Goal: Task Accomplishment & Management: Use online tool/utility

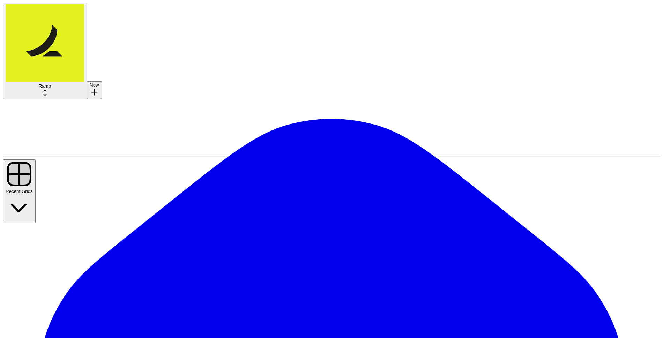
type input "net"
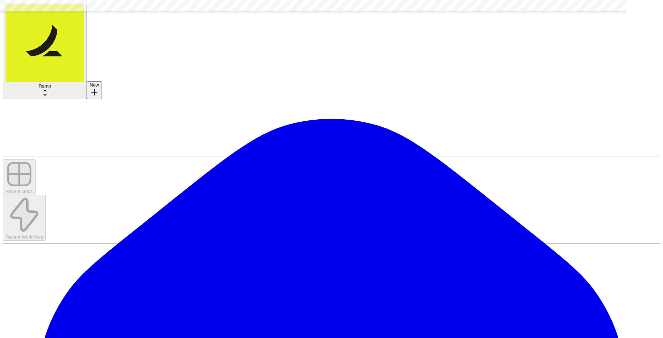
scroll to position [546, 0]
type textarea "**********"
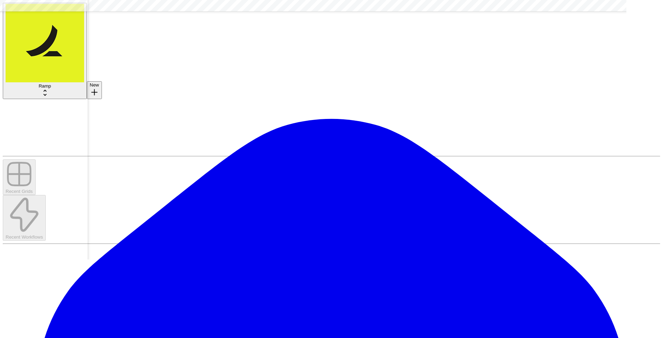
scroll to position [546, 332]
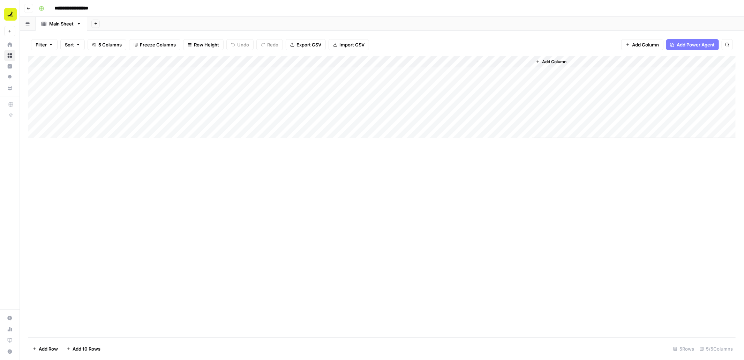
click at [555, 60] on span "Add Column" at bounding box center [554, 62] width 24 height 6
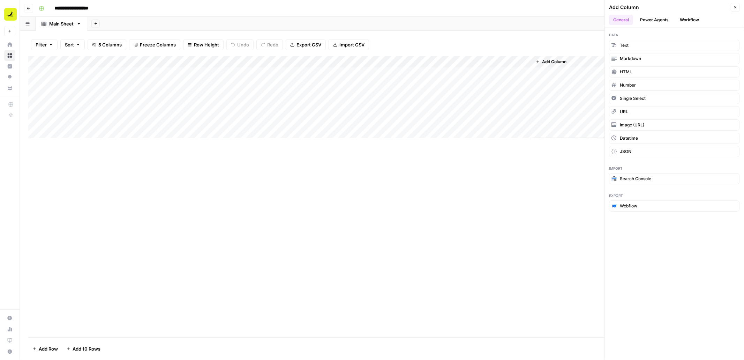
click at [692, 21] on button "Workflow" at bounding box center [690, 20] width 28 height 10
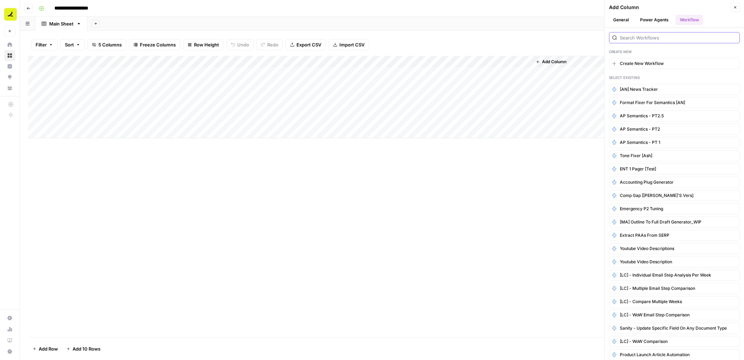
click at [628, 37] on input "search" at bounding box center [678, 37] width 117 height 7
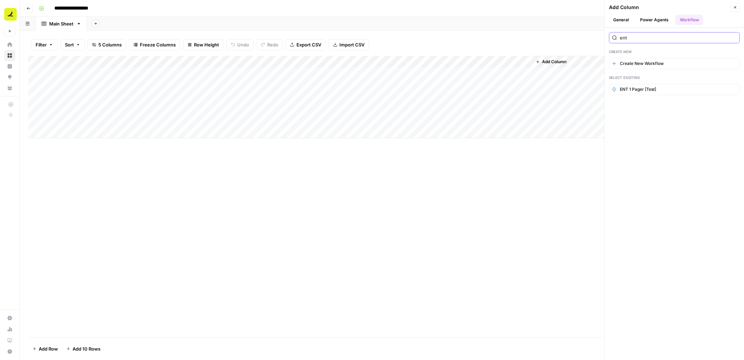
type input "ent"
click at [647, 86] on span "ENT 1 pager [test]" at bounding box center [638, 89] width 36 height 6
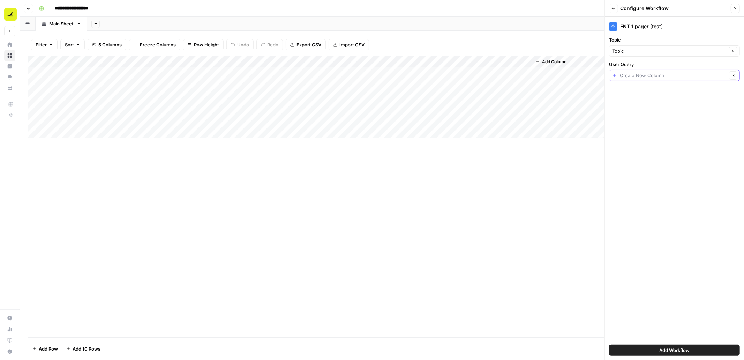
click at [637, 76] on input "User Query" at bounding box center [673, 75] width 107 height 7
click at [523, 201] on div "Add Column" at bounding box center [382, 196] width 708 height 281
click at [733, 7] on button "Close" at bounding box center [735, 8] width 9 height 9
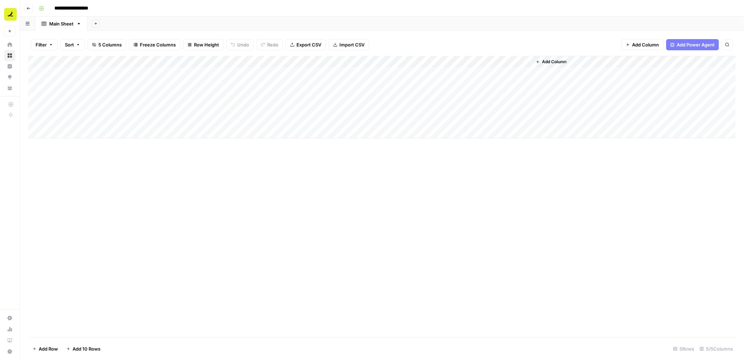
click at [551, 62] on span "Add Column" at bounding box center [554, 62] width 24 height 6
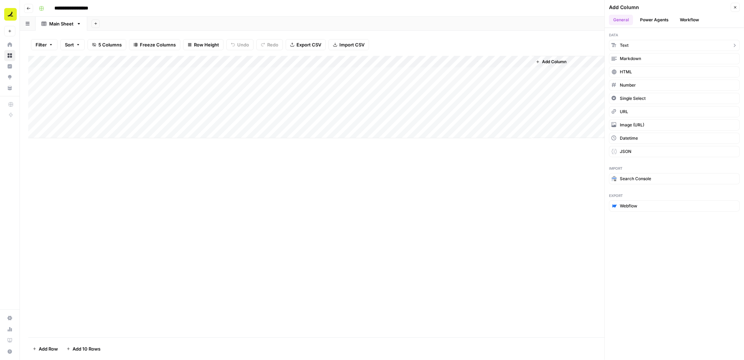
click at [639, 44] on button "Text" at bounding box center [674, 45] width 131 height 11
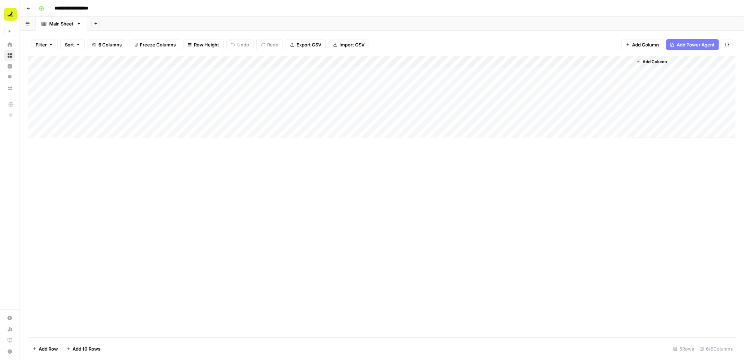
click at [562, 63] on div "Add Column" at bounding box center [382, 97] width 708 height 82
click at [562, 63] on div at bounding box center [582, 63] width 101 height 14
click at [561, 79] on input "New Column" at bounding box center [573, 78] width 71 height 7
type input "User Query"
drag, startPoint x: 573, startPoint y: 62, endPoint x: 133, endPoint y: 58, distance: 439.7
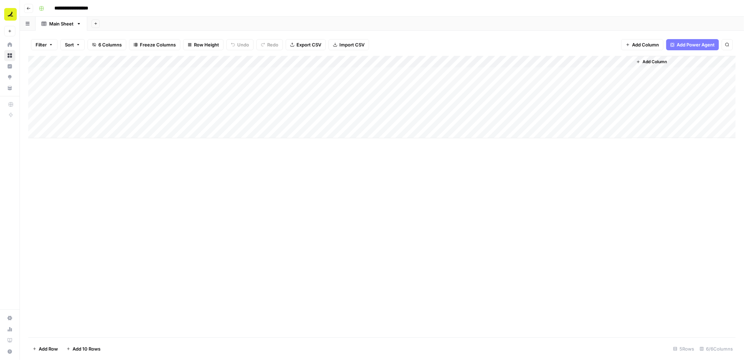
click at [133, 58] on div "Add Column" at bounding box center [382, 97] width 708 height 82
click at [192, 73] on div "Add Column" at bounding box center [382, 97] width 708 height 82
type textarea "**********"
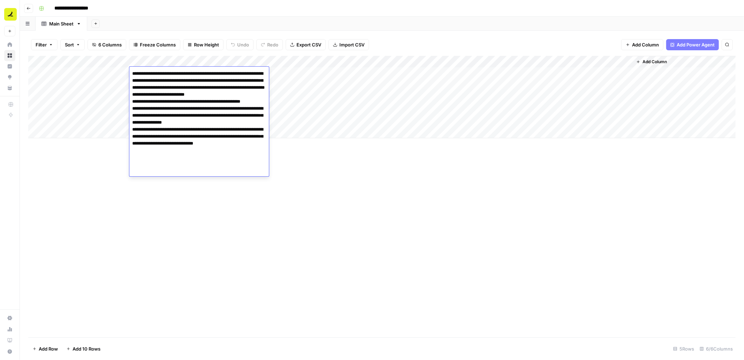
click at [260, 247] on div "Add Column" at bounding box center [382, 196] width 708 height 281
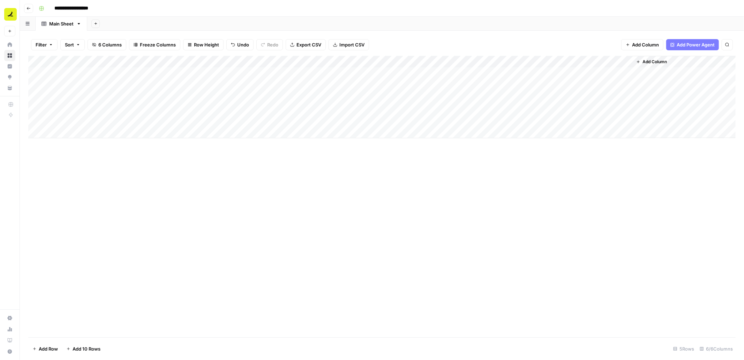
click at [656, 62] on span "Add Column" at bounding box center [655, 62] width 24 height 6
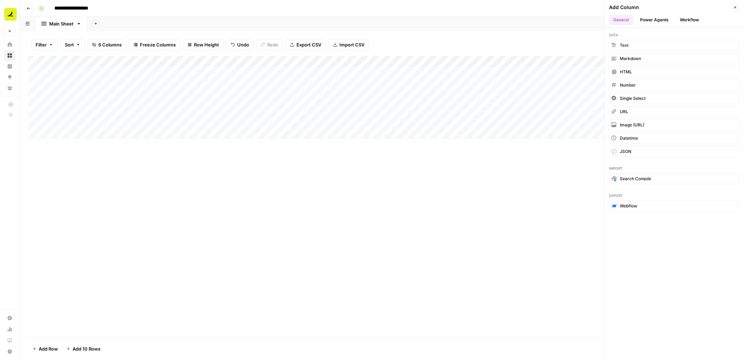
click at [682, 21] on button "Workflow" at bounding box center [690, 20] width 28 height 10
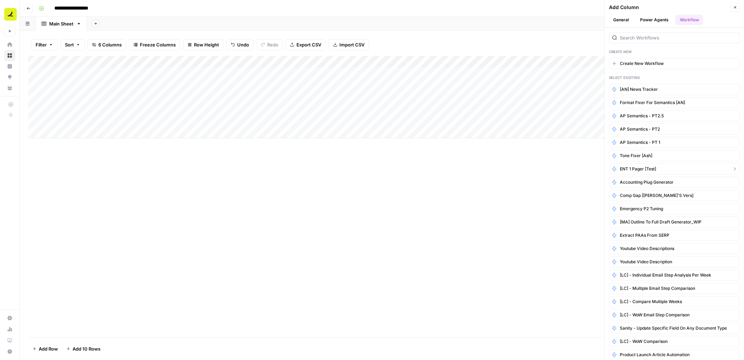
click at [633, 166] on span "ENT 1 pager [test]" at bounding box center [638, 169] width 36 height 6
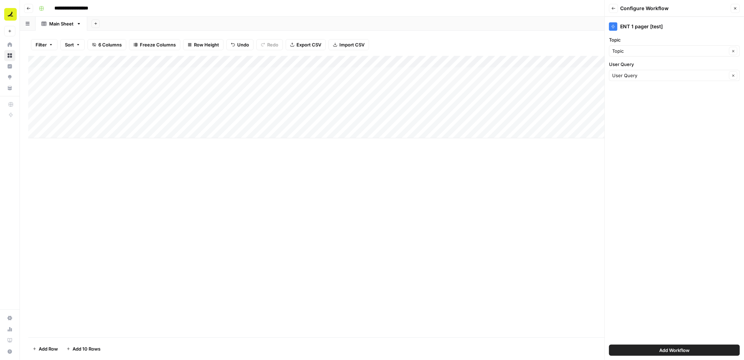
click at [682, 358] on div "Add Workflow" at bounding box center [674, 350] width 131 height 20
click at [676, 346] on button "Add Workflow" at bounding box center [674, 349] width 131 height 11
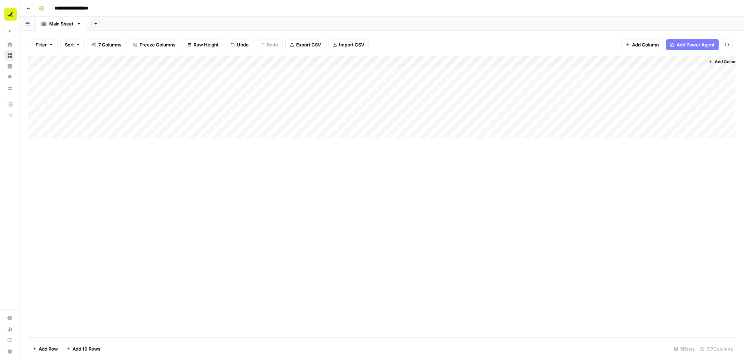
scroll to position [0, 7]
drag, startPoint x: 665, startPoint y: 63, endPoint x: 475, endPoint y: 53, distance: 190.1
click at [475, 53] on div "Filter Sort 7 Columns Freeze Columns Row Height Undo Redo Export CSV Import CSV…" at bounding box center [382, 195] width 724 height 329
click at [460, 73] on div "Add Column" at bounding box center [382, 97] width 708 height 82
drag, startPoint x: 423, startPoint y: 61, endPoint x: 399, endPoint y: 61, distance: 24.1
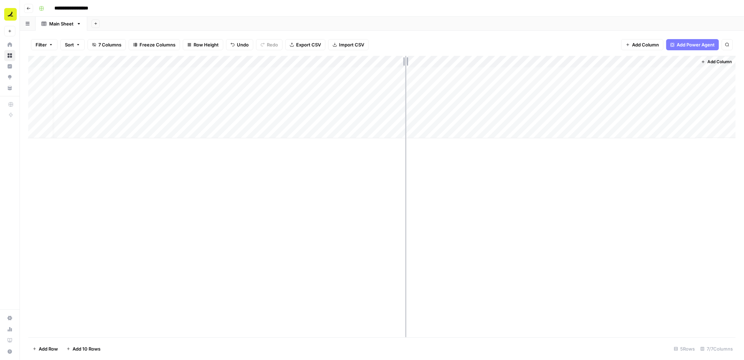
click at [399, 61] on div "Add Column" at bounding box center [382, 97] width 708 height 82
drag, startPoint x: 230, startPoint y: 60, endPoint x: 188, endPoint y: 61, distance: 42.6
click at [188, 61] on div "Add Column" at bounding box center [382, 97] width 708 height 82
drag, startPoint x: 130, startPoint y: 59, endPoint x: 100, endPoint y: 61, distance: 30.1
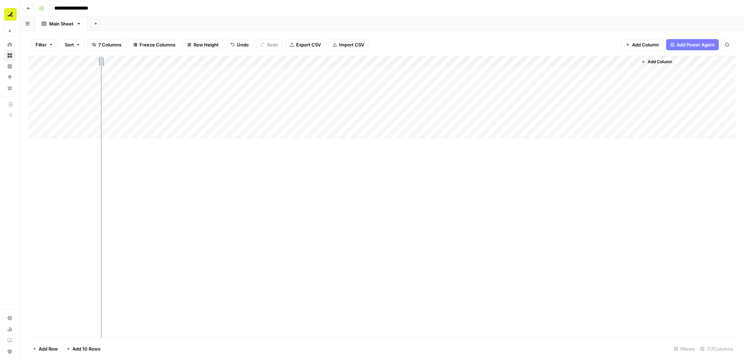
click at [100, 61] on div "Add Column" at bounding box center [382, 97] width 708 height 82
click at [391, 73] on div "Add Column" at bounding box center [382, 97] width 708 height 82
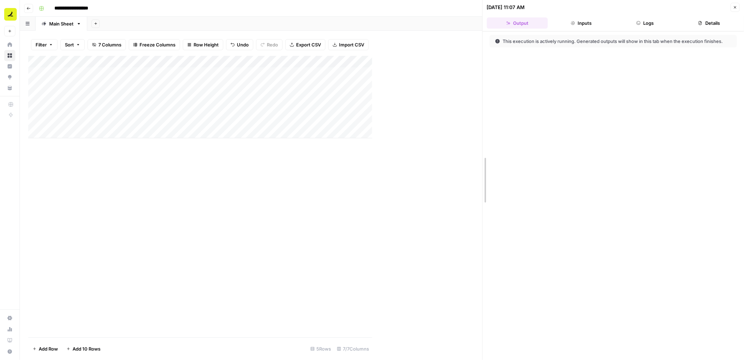
drag, startPoint x: 375, startPoint y: 63, endPoint x: 541, endPoint y: 66, distance: 166.5
click at [653, 21] on button "Logs" at bounding box center [645, 22] width 61 height 11
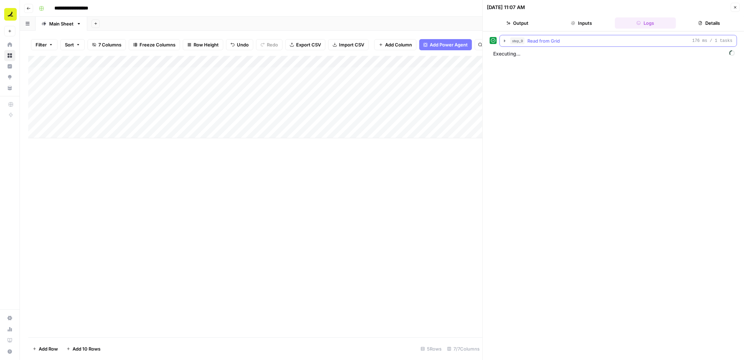
click at [504, 40] on icon "button" at bounding box center [504, 40] width 1 height 2
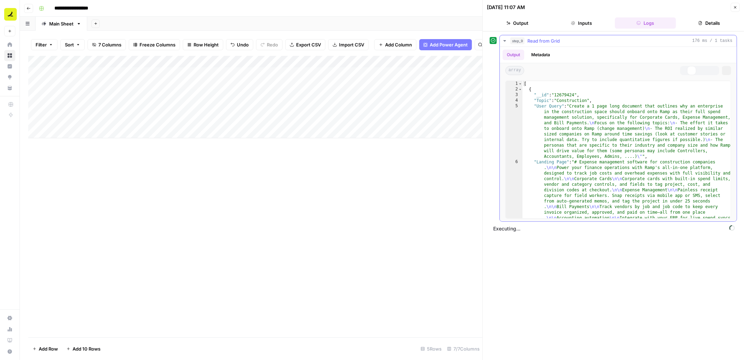
click at [504, 40] on icon "button" at bounding box center [504, 41] width 3 height 2
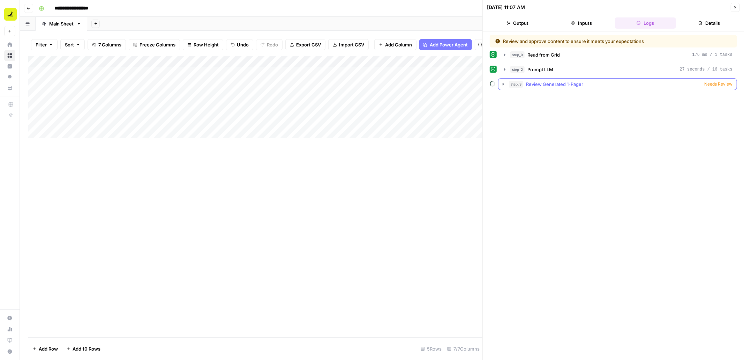
click at [500, 83] on button "step_3 Review Generated 1-Pager Needs Review" at bounding box center [618, 84] width 238 height 11
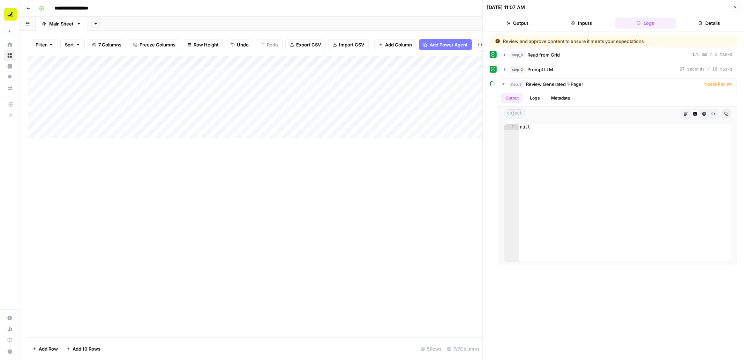
click at [734, 11] on button "Close" at bounding box center [735, 7] width 9 height 9
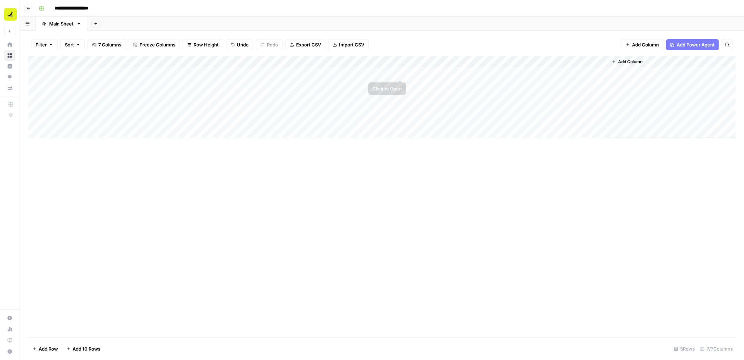
click at [400, 73] on div "Add Column" at bounding box center [382, 97] width 708 height 82
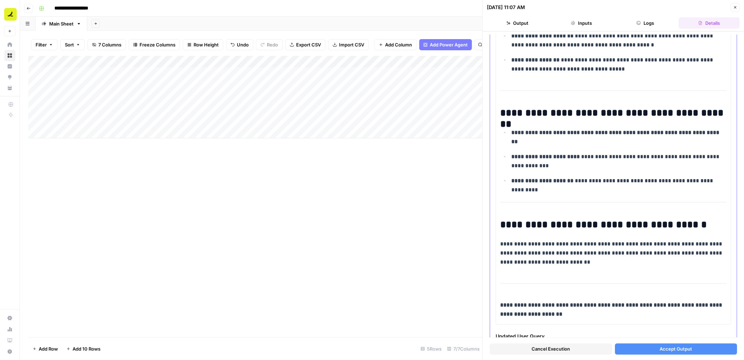
scroll to position [981, 0]
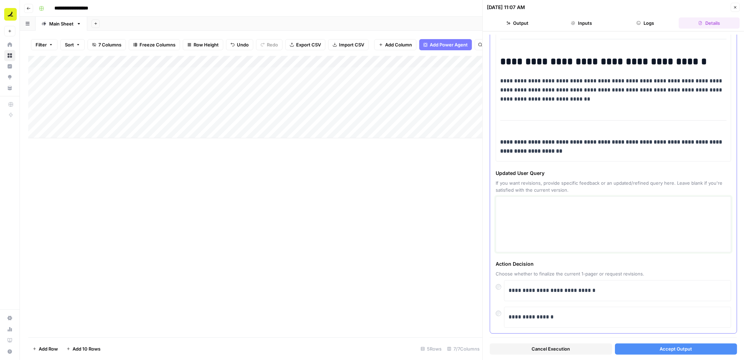
click at [524, 205] on textarea at bounding box center [613, 225] width 226 height 50
click at [557, 214] on textarea at bounding box center [613, 225] width 226 height 50
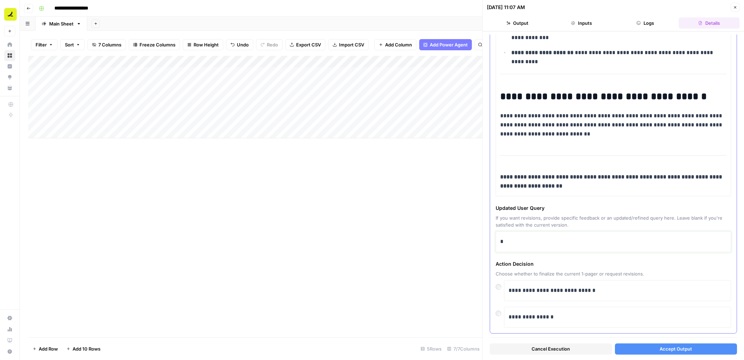
click at [551, 237] on p "*" at bounding box center [613, 241] width 227 height 9
click at [692, 349] on button "Accept Output" at bounding box center [676, 348] width 122 height 11
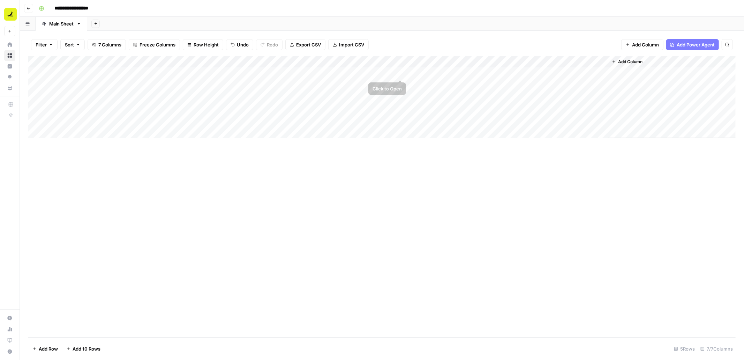
click at [400, 75] on div "Add Column" at bounding box center [382, 97] width 708 height 82
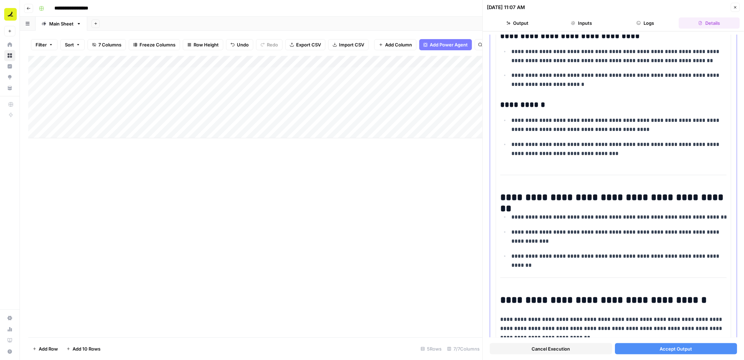
scroll to position [967, 0]
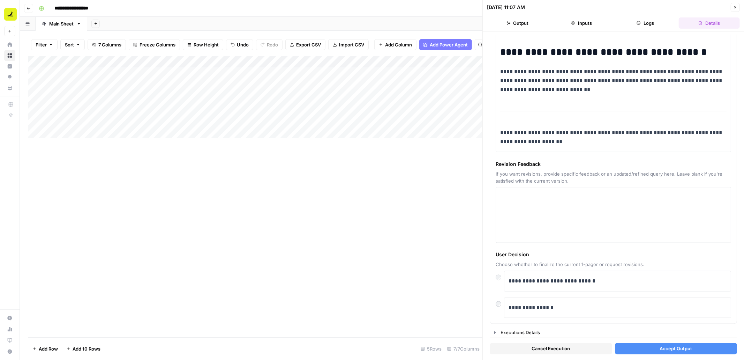
click at [673, 349] on span "Accept Output" at bounding box center [676, 348] width 32 height 7
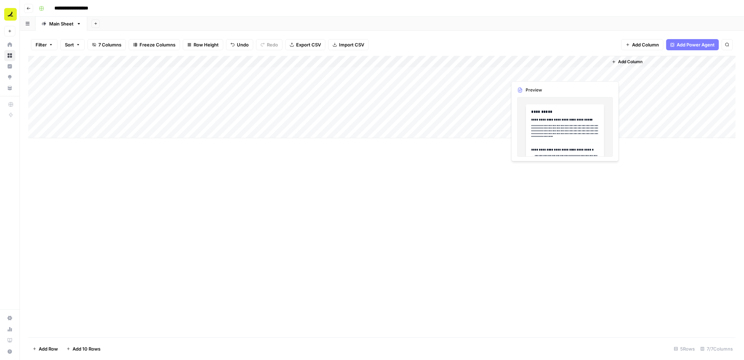
click at [539, 74] on div "Add Column" at bounding box center [382, 97] width 708 height 82
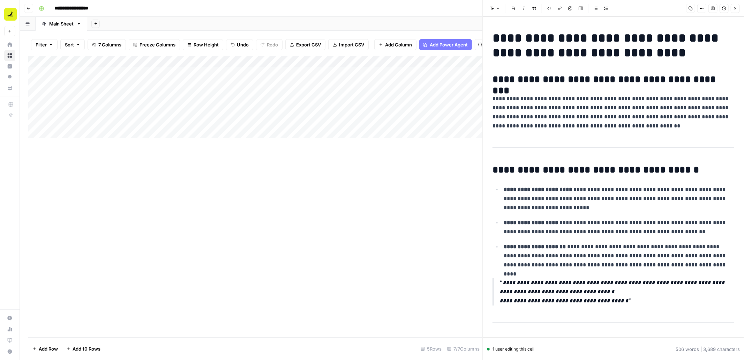
click at [739, 7] on button "Close" at bounding box center [735, 8] width 9 height 9
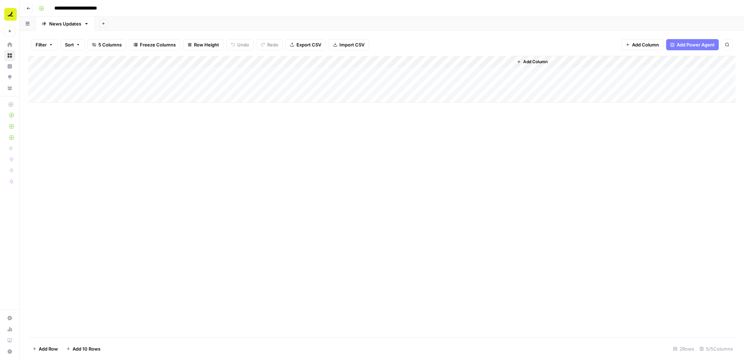
click at [351, 83] on div "Add Column" at bounding box center [382, 79] width 708 height 47
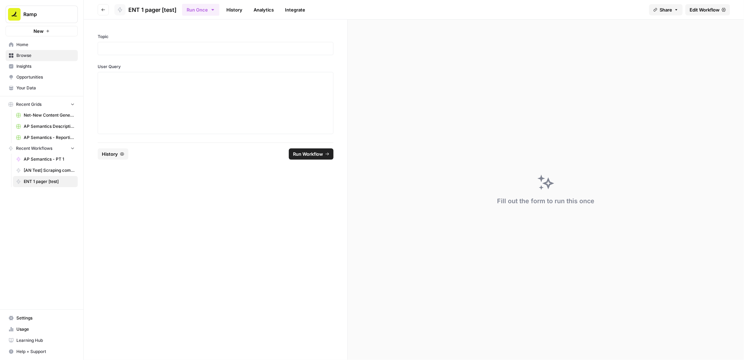
click at [709, 9] on span "Edit Workflow" at bounding box center [705, 9] width 30 height 7
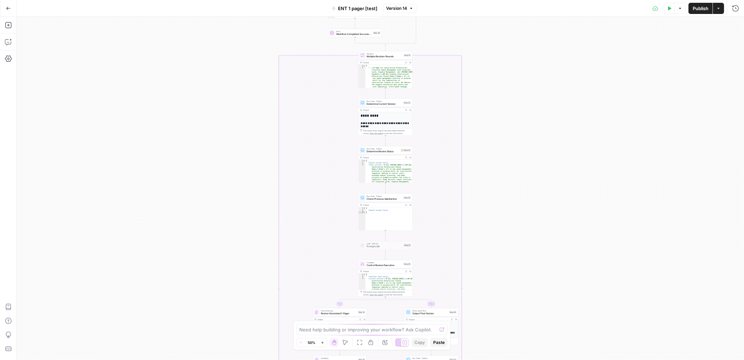
drag, startPoint x: 500, startPoint y: 240, endPoint x: 501, endPoint y: 76, distance: 164.7
click at [501, 76] on div "true false true false true false true false Workflow Input Settings Inputs Read…" at bounding box center [380, 188] width 727 height 343
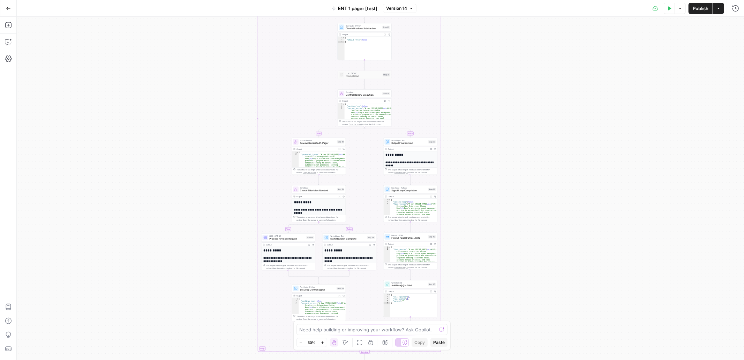
drag, startPoint x: 491, startPoint y: 303, endPoint x: 459, endPoint y: 165, distance: 141.6
click at [459, 165] on div "true false true false true false true false Workflow Input Settings Inputs Read…" at bounding box center [380, 188] width 727 height 343
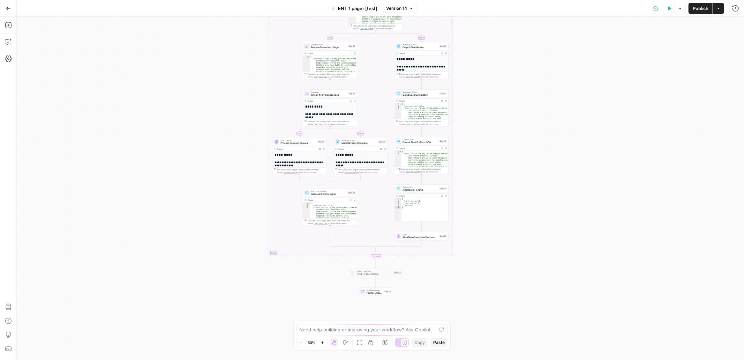
drag, startPoint x: 478, startPoint y: 242, endPoint x: 490, endPoint y: 150, distance: 92.5
click at [490, 150] on div "true false true false true false true false Workflow Input Settings Inputs Read…" at bounding box center [380, 188] width 727 height 343
click at [412, 142] on span "Format Final Draft as JSON" at bounding box center [420, 141] width 35 height 3
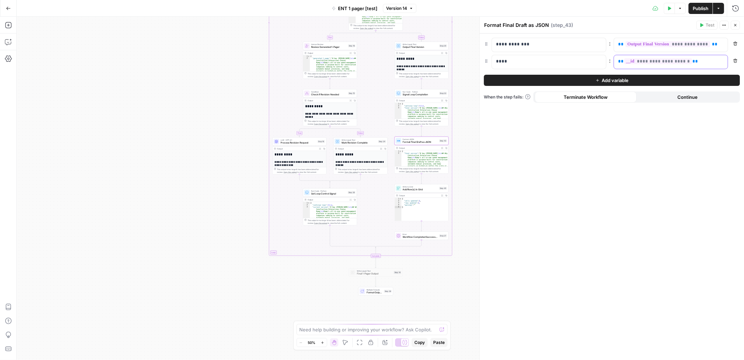
click at [709, 61] on p "**********" at bounding box center [665, 61] width 95 height 7
click at [409, 188] on span "Add Row(s) in Grid" at bounding box center [420, 189] width 35 height 3
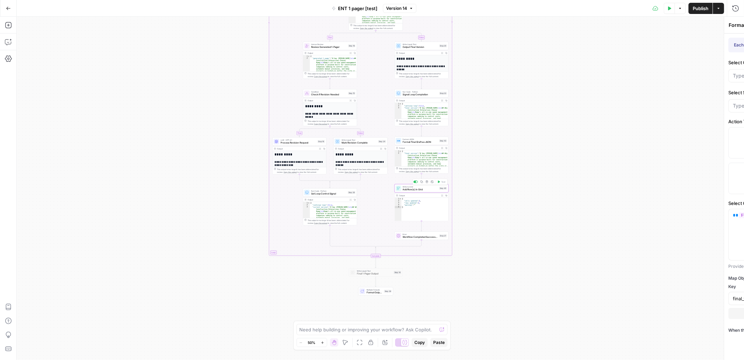
type textarea "Add Row(s) in Grid"
type input "[Test] ENT 1-Pagers"
type input "Main Sheet"
type input "Generated 1-Pager (V2)"
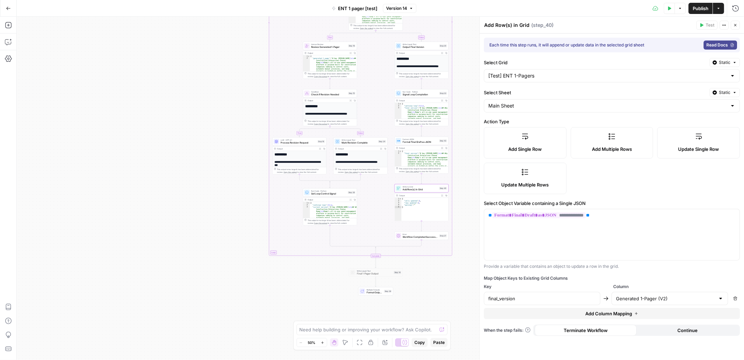
click at [735, 27] on icon "button" at bounding box center [735, 25] width 4 height 4
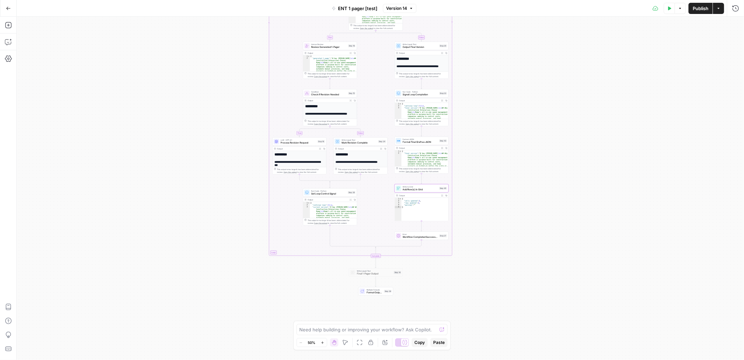
click at [671, 9] on icon "button" at bounding box center [669, 8] width 4 height 4
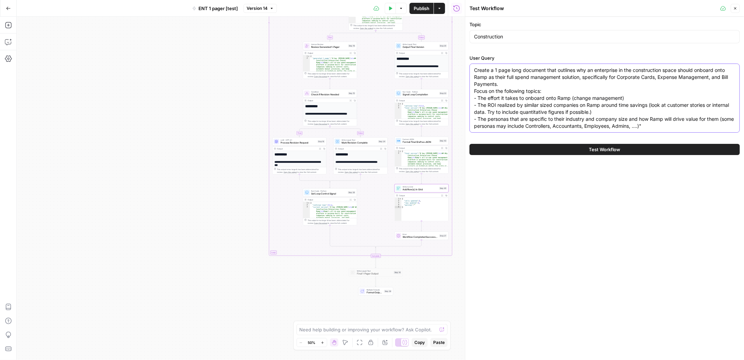
click at [628, 67] on textarea "Create a 1 page long document that outlines why an enterprise in the constructi…" at bounding box center [604, 98] width 261 height 63
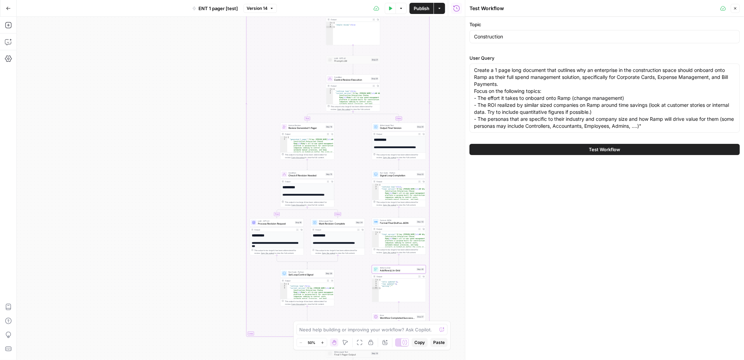
drag, startPoint x: 280, startPoint y: 76, endPoint x: 258, endPoint y: 157, distance: 84.1
click at [258, 157] on div "true false true true false true false false Workflow Input Settings Inputs Read…" at bounding box center [241, 188] width 448 height 343
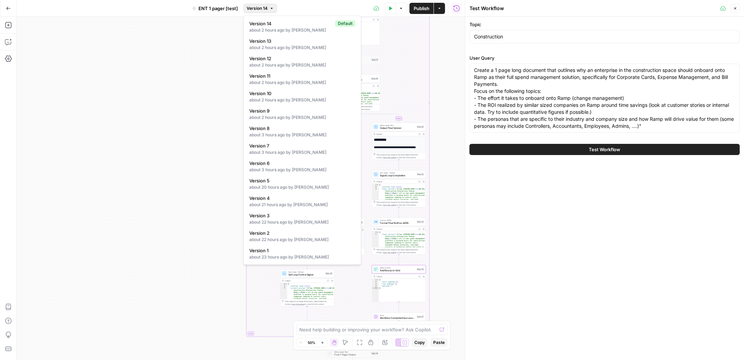
click at [271, 6] on icon "button" at bounding box center [272, 8] width 4 height 4
click at [222, 43] on div "true false true true false true false false Workflow Input Settings Inputs Read…" at bounding box center [241, 188] width 448 height 343
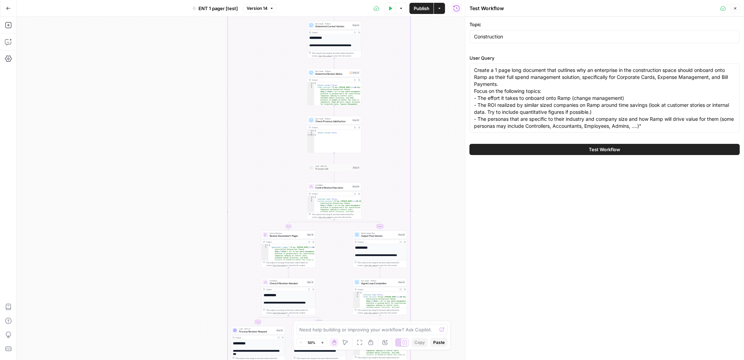
drag, startPoint x: 241, startPoint y: 39, endPoint x: 222, endPoint y: 147, distance: 109.4
click at [222, 147] on div "true false true true false true false false Workflow Input Settings Inputs Read…" at bounding box center [241, 188] width 448 height 343
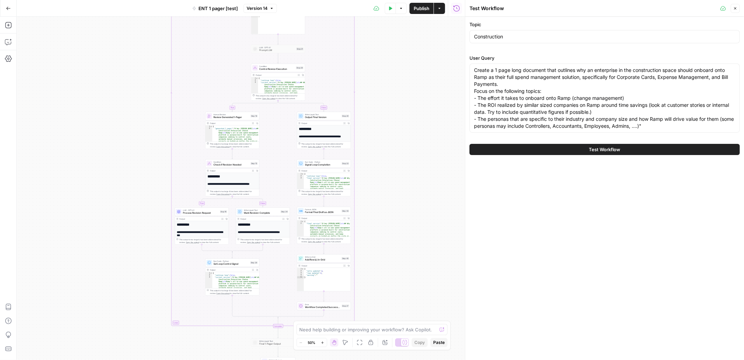
drag, startPoint x: 434, startPoint y: 177, endPoint x: 358, endPoint y: 34, distance: 161.9
click at [358, 34] on div "true false true true false true false false Workflow Input Settings Inputs Read…" at bounding box center [241, 188] width 448 height 343
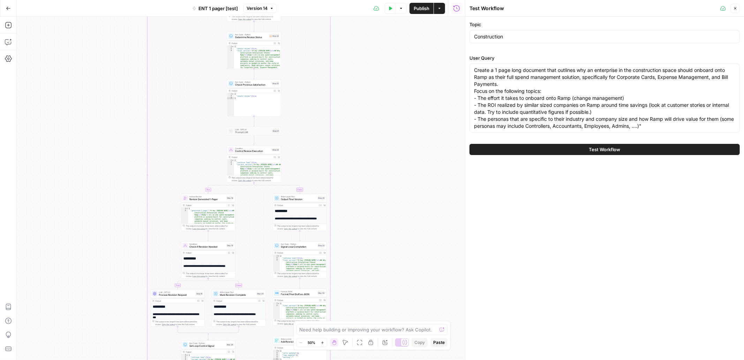
drag, startPoint x: 360, startPoint y: 63, endPoint x: 355, endPoint y: 180, distance: 117.0
click at [355, 180] on div "true false true true false true false false Workflow Input Settings Inputs Read…" at bounding box center [241, 188] width 448 height 343
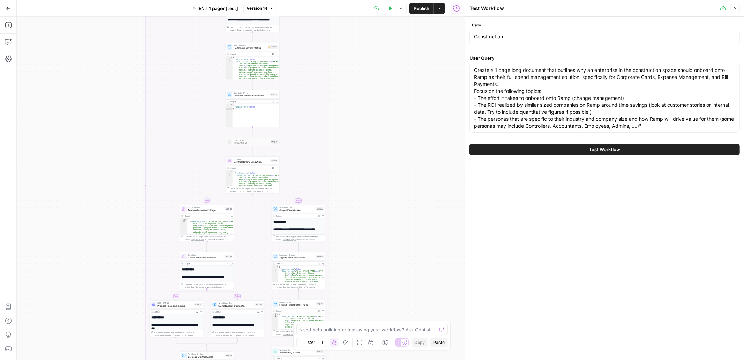
drag, startPoint x: 363, startPoint y: 42, endPoint x: 360, endPoint y: 156, distance: 114.1
click at [360, 156] on div "true false true true false true false false Workflow Input Settings Inputs Read…" at bounding box center [241, 188] width 448 height 343
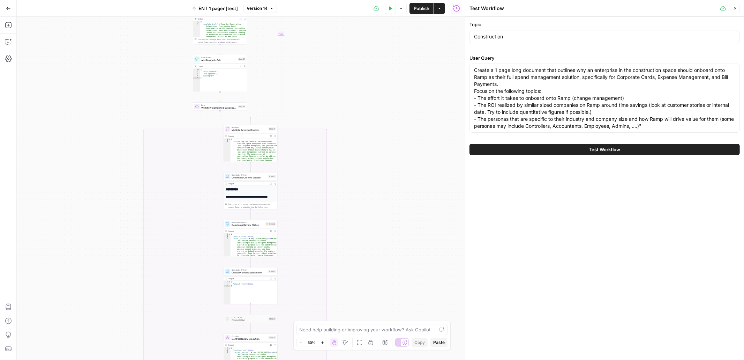
drag, startPoint x: 359, startPoint y: 53, endPoint x: 359, endPoint y: 211, distance: 158.1
click at [359, 211] on div "true false true true false true false false Workflow Input Settings Inputs Read…" at bounding box center [241, 188] width 448 height 343
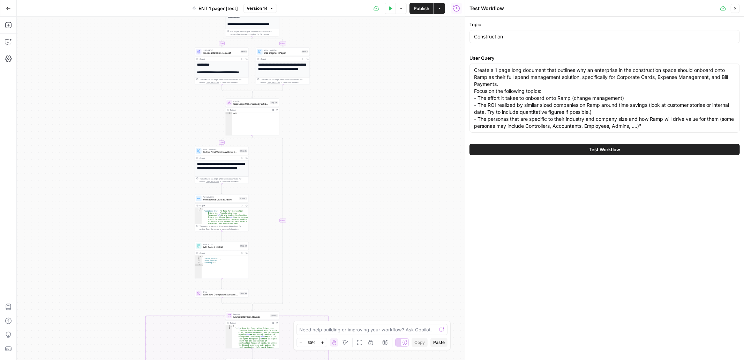
drag, startPoint x: 347, startPoint y: 88, endPoint x: 349, endPoint y: 179, distance: 91.4
click at [349, 179] on div "true false true true false true false false Workflow Input Settings Inputs Read…" at bounding box center [241, 188] width 448 height 343
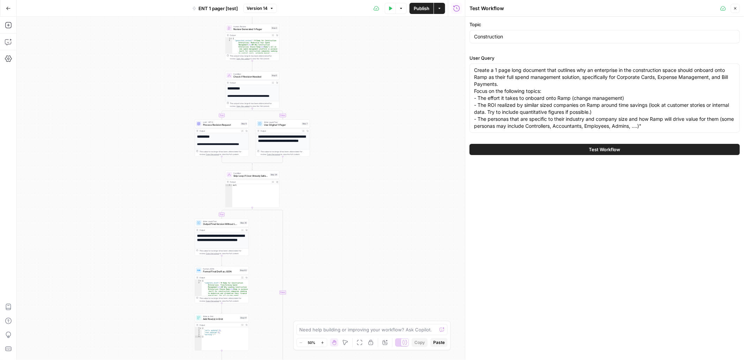
drag, startPoint x: 343, startPoint y: 91, endPoint x: 343, endPoint y: 177, distance: 85.1
click at [343, 177] on div "true false true true false true false false Workflow Input Settings Inputs Read…" at bounding box center [241, 188] width 448 height 343
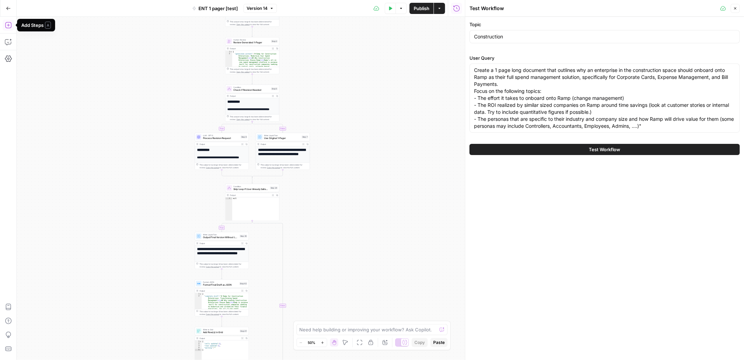
click at [9, 27] on icon "button" at bounding box center [8, 25] width 7 height 7
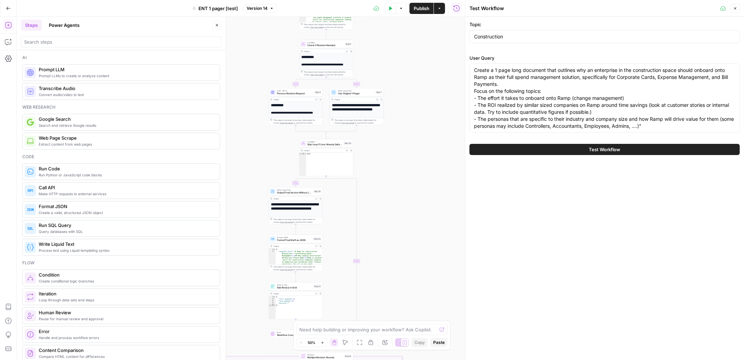
drag, startPoint x: 386, startPoint y: 123, endPoint x: 380, endPoint y: 79, distance: 45.1
click at [380, 79] on div "true false true true false true false false Workflow Input Settings Inputs Read…" at bounding box center [241, 188] width 448 height 343
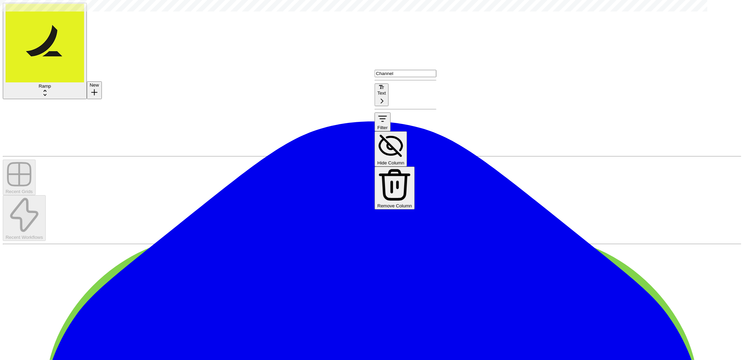
click at [412, 203] on span "Remove Column" at bounding box center [395, 205] width 35 height 5
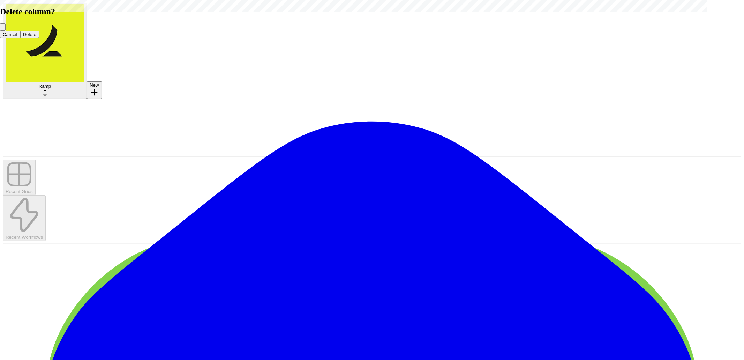
click at [344, 38] on div "Cancel Delete" at bounding box center [372, 34] width 744 height 7
click at [37, 37] on span "Delete" at bounding box center [30, 34] width 14 height 5
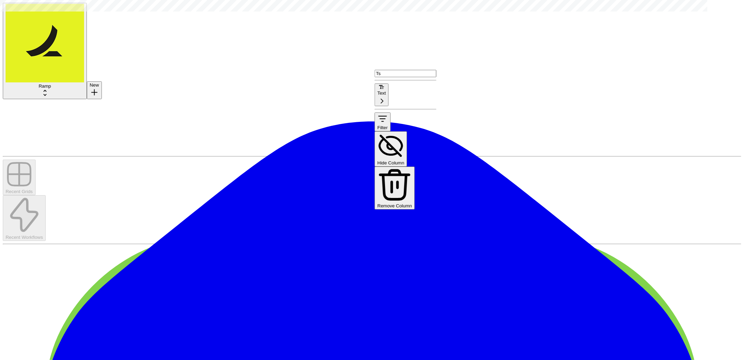
click at [412, 203] on span "Remove Column" at bounding box center [395, 205] width 35 height 5
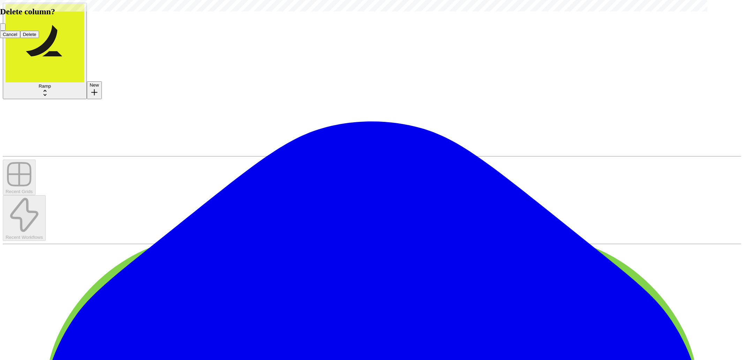
click at [37, 37] on span "Delete" at bounding box center [30, 34] width 14 height 5
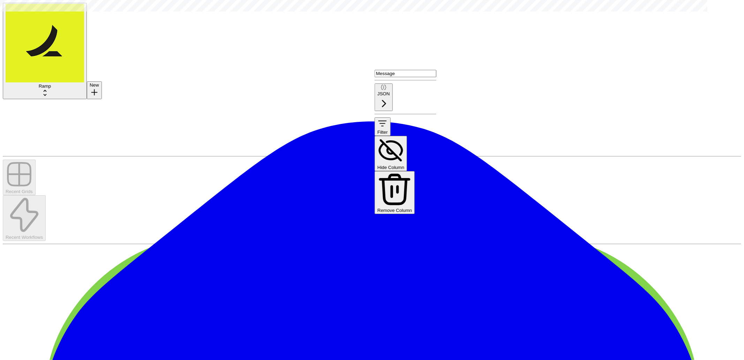
click at [404, 208] on span "Remove Column" at bounding box center [395, 210] width 35 height 5
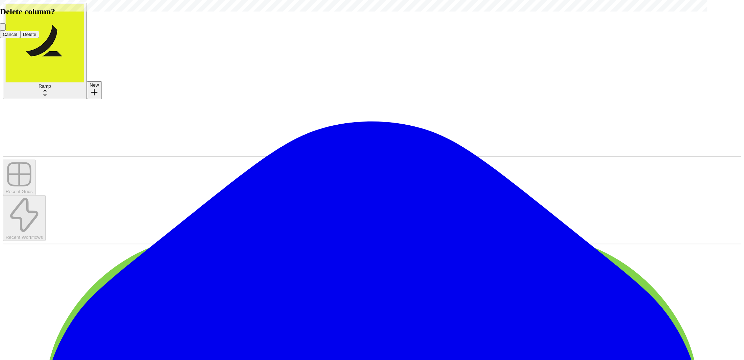
click at [37, 37] on span "Delete" at bounding box center [30, 34] width 14 height 5
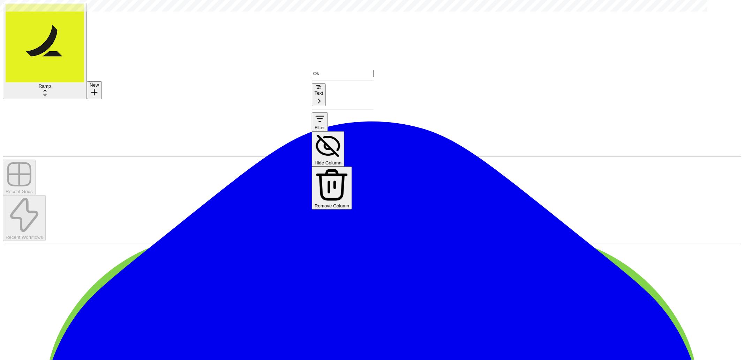
click at [349, 203] on span "Remove Column" at bounding box center [332, 205] width 35 height 5
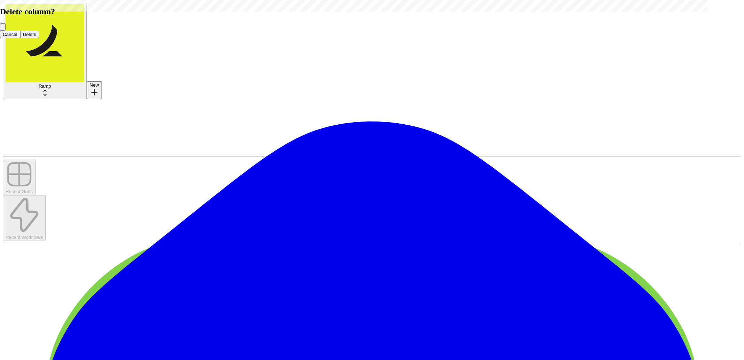
click at [37, 37] on span "Delete" at bounding box center [30, 34] width 14 height 5
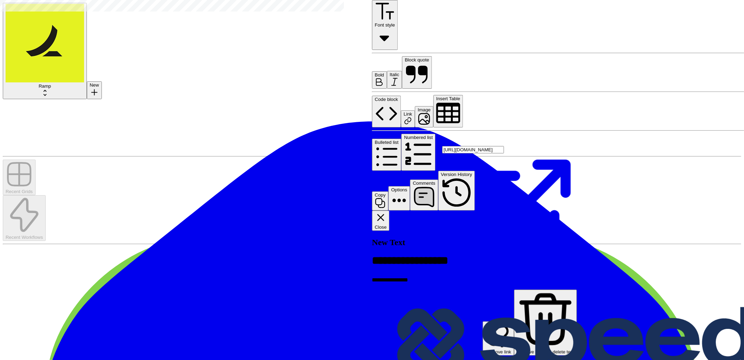
scroll to position [4363, 0]
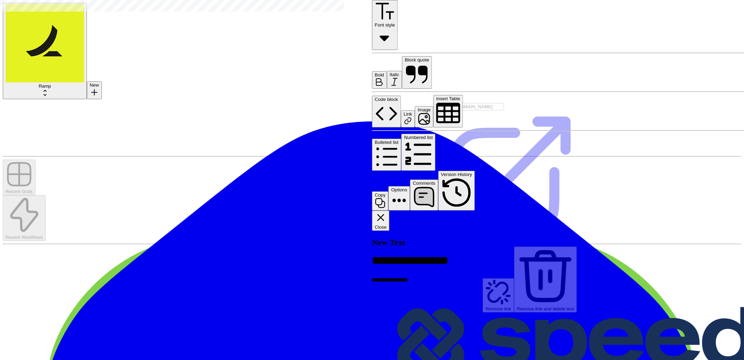
type input "https://www.speedchain.com/resources/blog/speedchain-raises-111m"
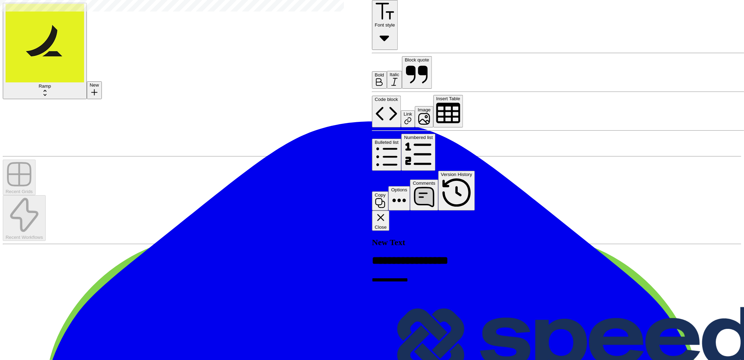
click at [387, 211] on icon "button" at bounding box center [381, 217] width 12 height 12
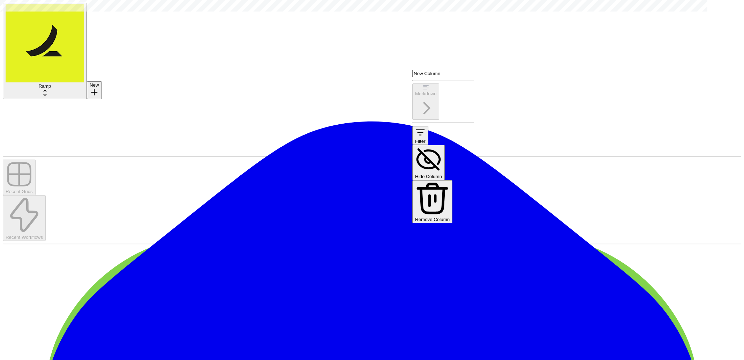
click at [440, 76] on input "New Column" at bounding box center [443, 73] width 62 height 7
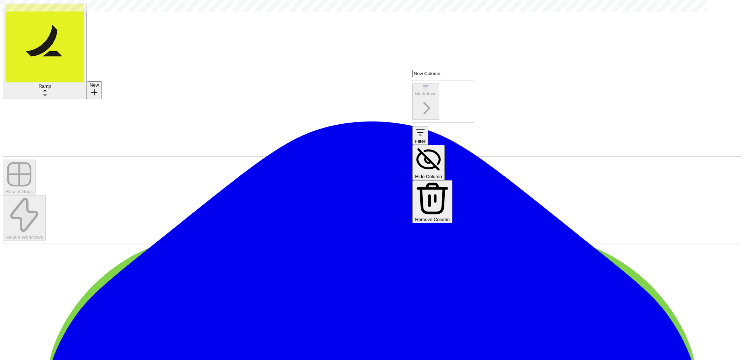
click at [449, 217] on span "Remove Column" at bounding box center [432, 219] width 35 height 5
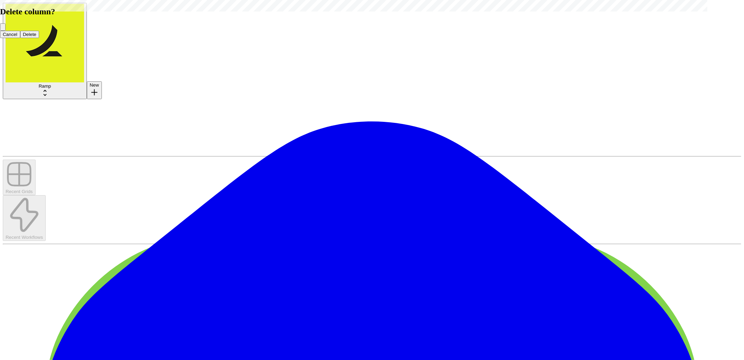
click at [37, 37] on span "Delete" at bounding box center [30, 34] width 14 height 5
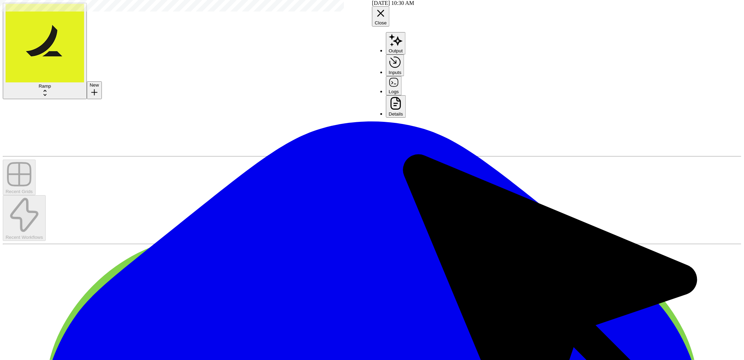
click at [390, 9] on button "Close" at bounding box center [380, 16] width 17 height 20
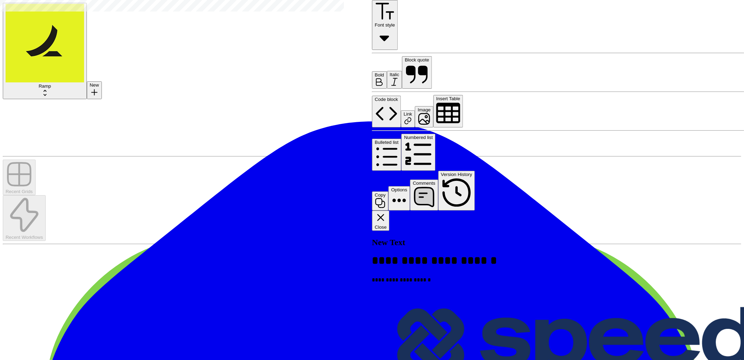
scroll to position [618, 0]
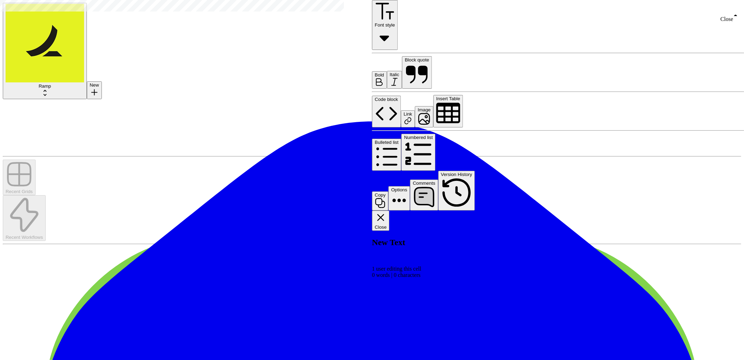
click at [390, 210] on button "Close" at bounding box center [380, 220] width 17 height 20
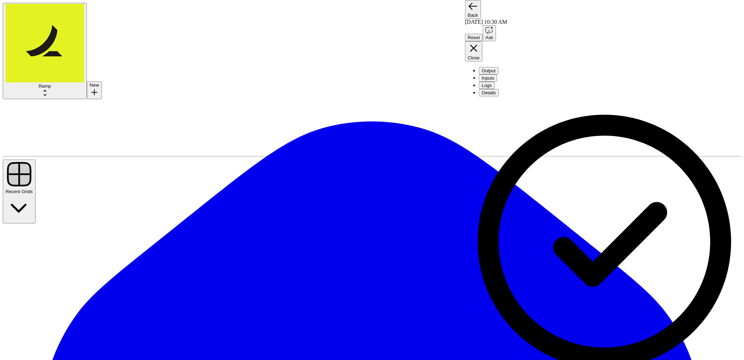
drag, startPoint x: 303, startPoint y: 88, endPoint x: 315, endPoint y: 121, distance: 35.5
drag, startPoint x: 320, startPoint y: 156, endPoint x: 321, endPoint y: 120, distance: 36.3
drag, startPoint x: 361, startPoint y: 256, endPoint x: 372, endPoint y: 210, distance: 46.8
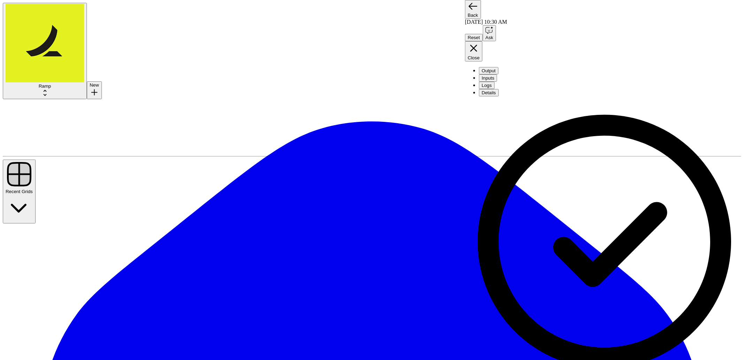
drag, startPoint x: 391, startPoint y: 99, endPoint x: 390, endPoint y: 153, distance: 53.7
drag, startPoint x: 351, startPoint y: 119, endPoint x: 365, endPoint y: 151, distance: 34.9
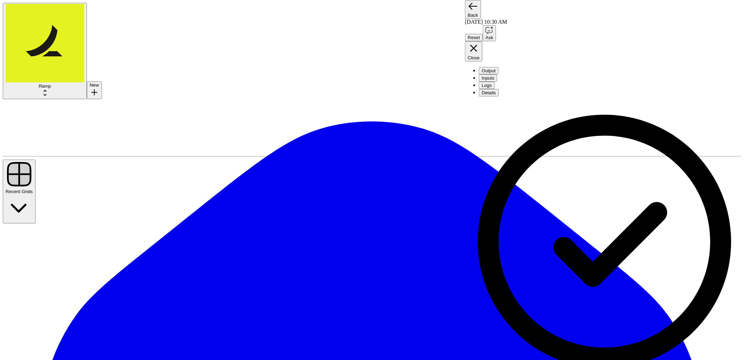
click at [483, 41] on button "Close" at bounding box center [473, 51] width 17 height 20
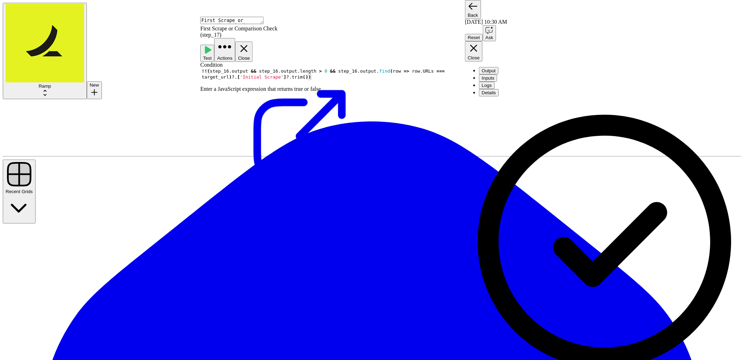
click at [250, 55] on span "Close" at bounding box center [244, 57] width 12 height 5
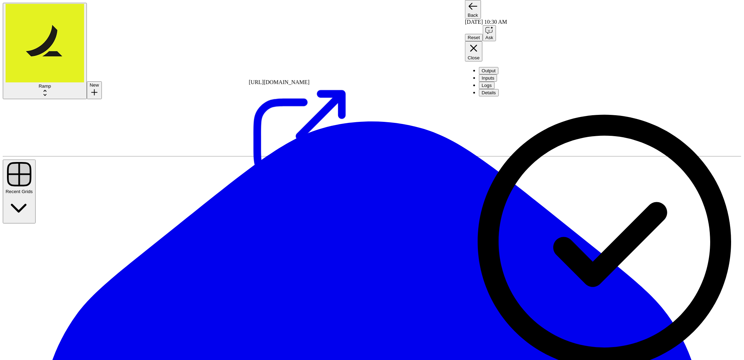
scroll to position [0, 0]
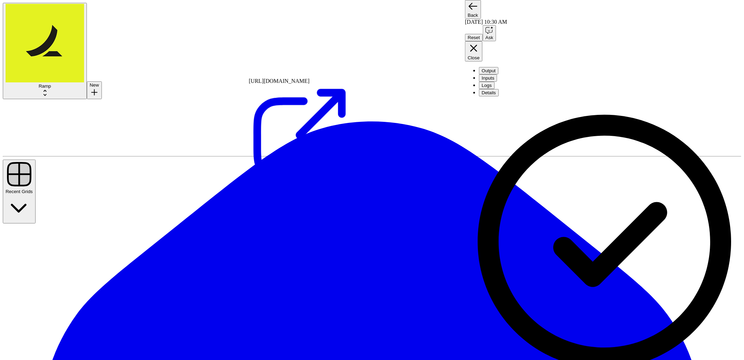
drag, startPoint x: 390, startPoint y: 271, endPoint x: 389, endPoint y: 206, distance: 65.3
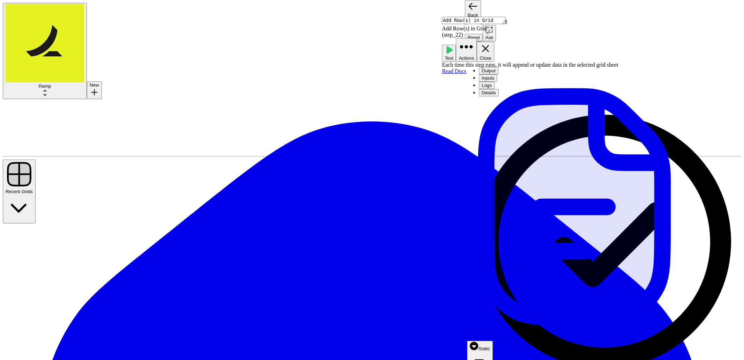
type input "News Updates"
type input "[AN] News Update Tracker"
type input "Initial Scrape"
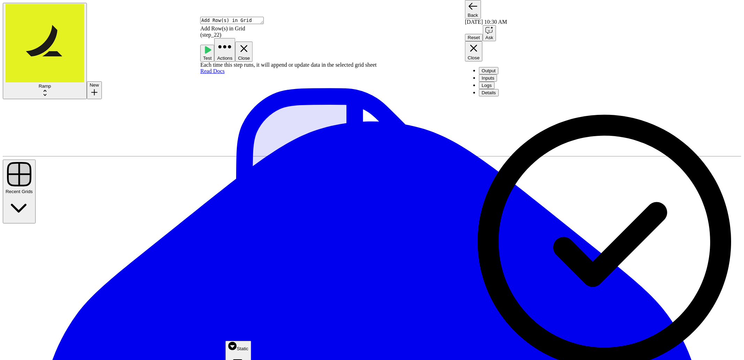
click at [250, 43] on icon "button" at bounding box center [244, 49] width 12 height 12
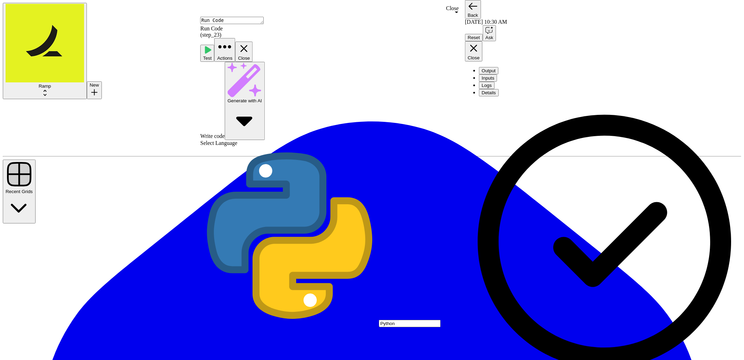
click at [248, 45] on icon "button" at bounding box center [244, 48] width 7 height 7
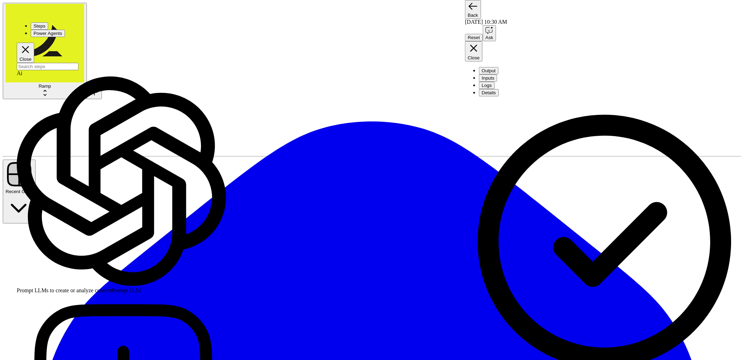
click at [79, 63] on input "search" at bounding box center [48, 66] width 62 height 7
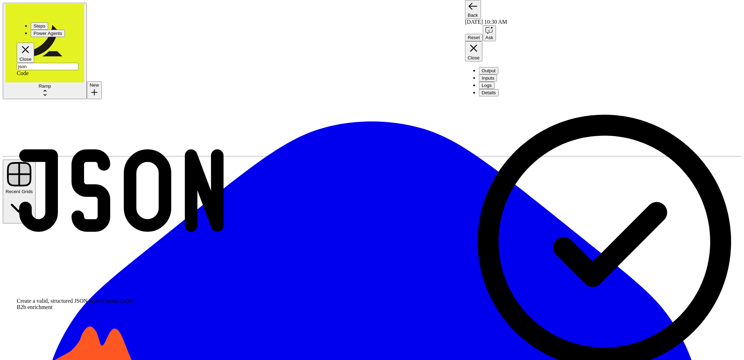
type input "json"
click at [68, 298] on span "Create a valid, structured JSON object" at bounding box center [60, 301] width 86 height 6
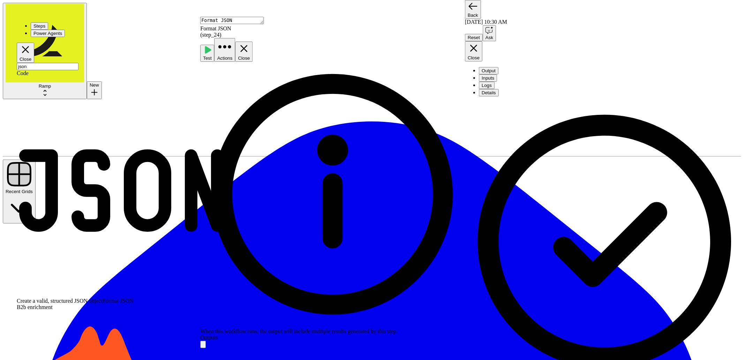
click at [31, 44] on icon "button" at bounding box center [26, 50] width 12 height 12
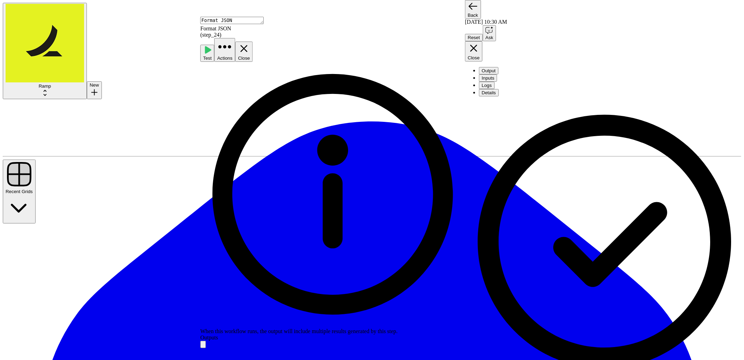
click at [253, 42] on button "Close" at bounding box center [243, 52] width 17 height 20
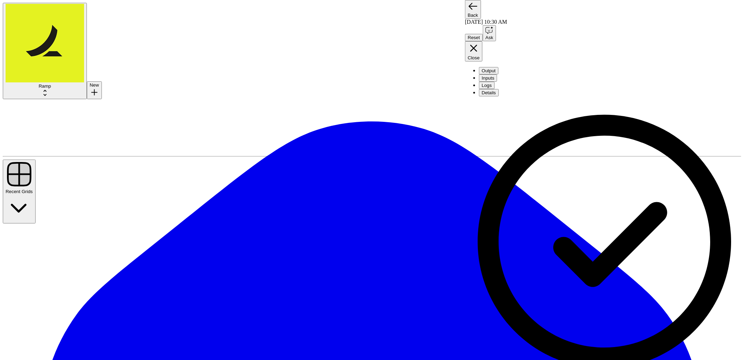
drag, startPoint x: 335, startPoint y: 314, endPoint x: 333, endPoint y: 255, distance: 59.7
drag, startPoint x: 278, startPoint y: 324, endPoint x: 277, endPoint y: 287, distance: 37.3
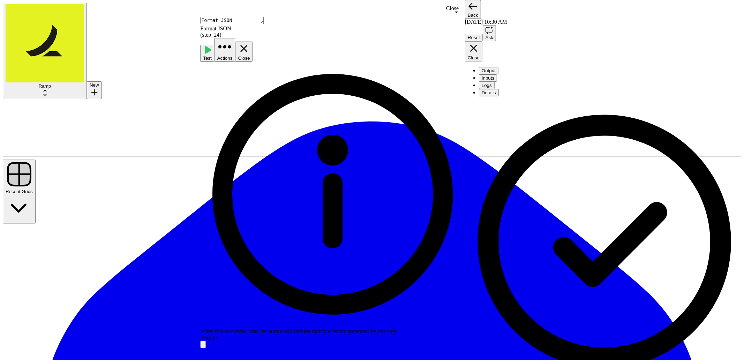
click at [253, 42] on button "Close" at bounding box center [243, 52] width 17 height 20
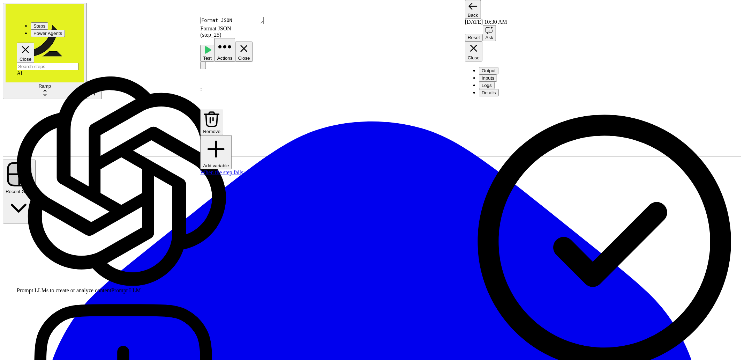
click at [452, 38] on div "Test Actions Close" at bounding box center [332, 50] width 265 height 24
click at [250, 43] on icon "button" at bounding box center [244, 49] width 12 height 12
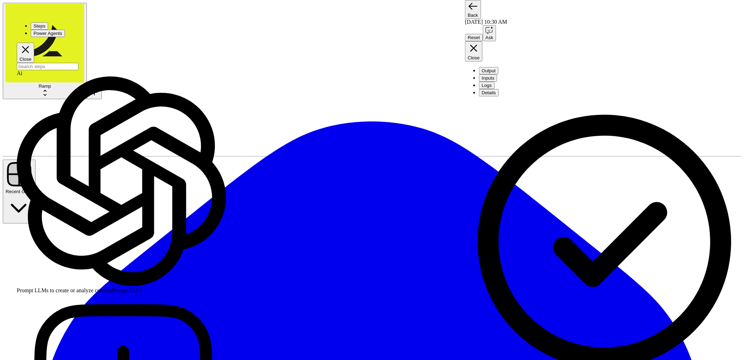
drag, startPoint x: 346, startPoint y: 273, endPoint x: 388, endPoint y: 293, distance: 46.5
click at [480, 42] on icon "button" at bounding box center [474, 48] width 12 height 12
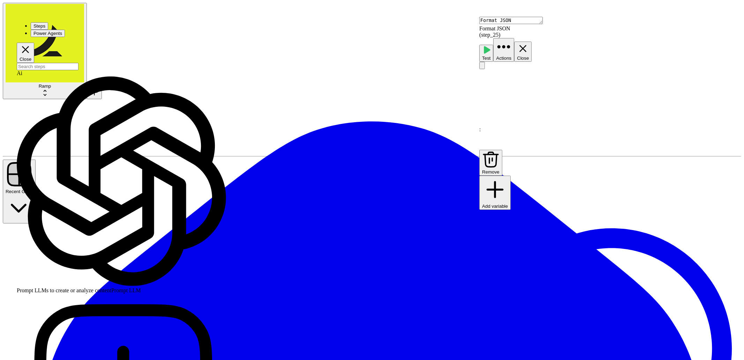
click at [534, 75] on div at bounding box center [611, 78] width 265 height 6
drag, startPoint x: 390, startPoint y: 62, endPoint x: 388, endPoint y: 173, distance: 110.6
click at [502, 75] on p at bounding box center [611, 78] width 265 height 6
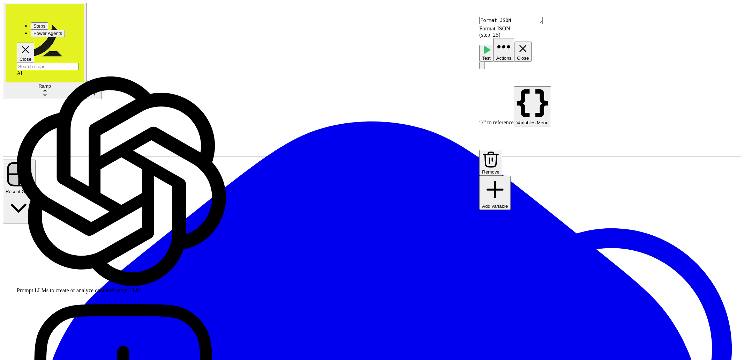
drag, startPoint x: 415, startPoint y: 201, endPoint x: 419, endPoint y: 162, distance: 40.0
click at [504, 75] on p at bounding box center [611, 78] width 265 height 6
drag, startPoint x: 396, startPoint y: 104, endPoint x: 375, endPoint y: 194, distance: 92.5
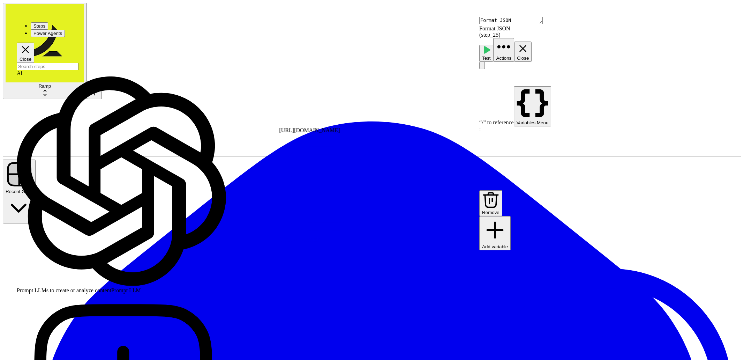
click at [634, 138] on p at bounding box center [611, 141] width 265 height 6
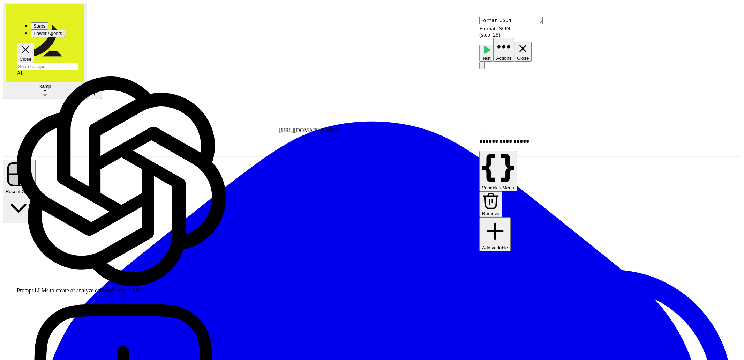
click at [532, 75] on p at bounding box center [611, 78] width 265 height 6
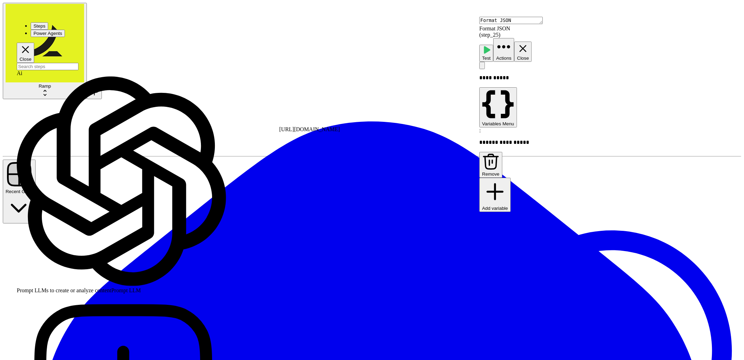
drag, startPoint x: 409, startPoint y: 278, endPoint x: 413, endPoint y: 140, distance: 138.9
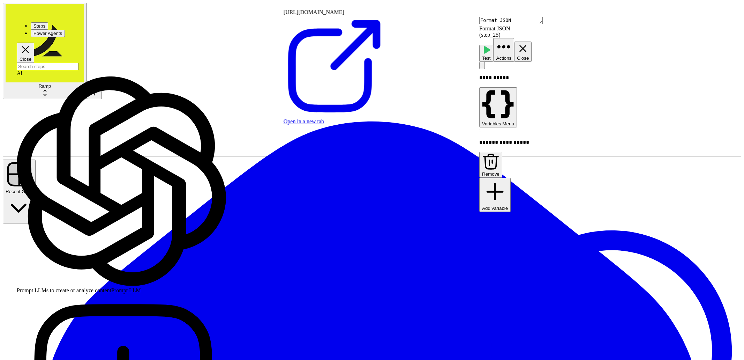
drag, startPoint x: 396, startPoint y: 264, endPoint x: 419, endPoint y: 282, distance: 28.9
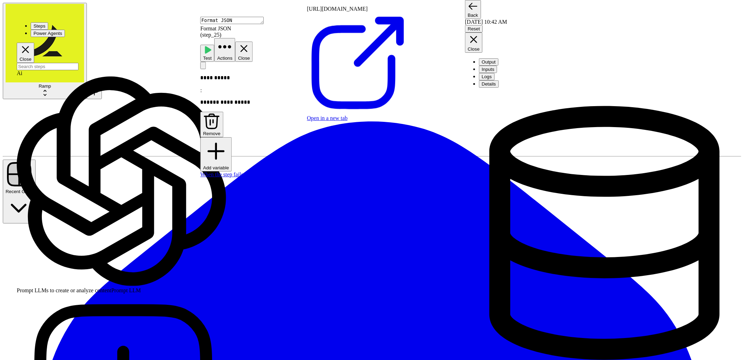
click at [250, 43] on icon "button" at bounding box center [244, 49] width 12 height 12
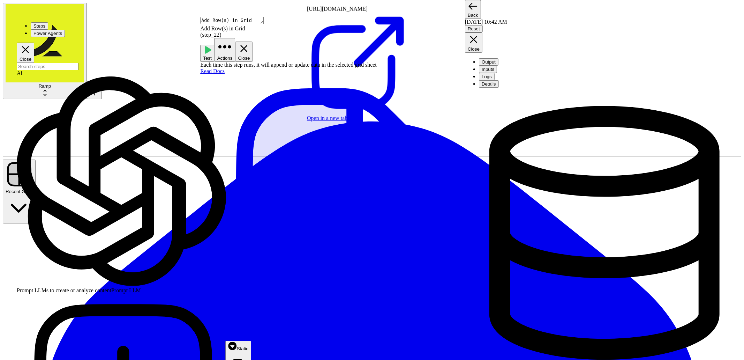
click at [250, 43] on icon "button" at bounding box center [244, 49] width 12 height 12
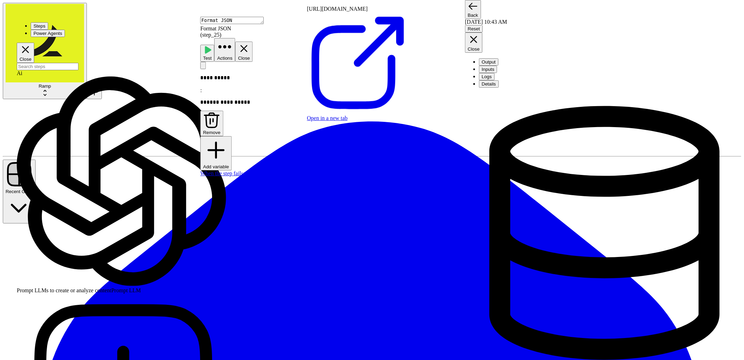
click at [232, 136] on button "Add variable" at bounding box center [215, 153] width 31 height 34
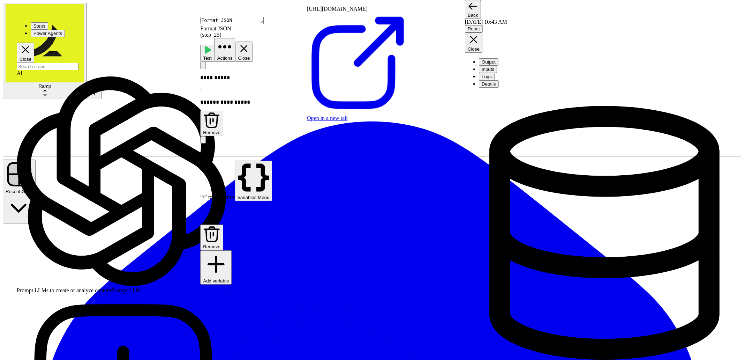
click at [281, 149] on p at bounding box center [332, 152] width 265 height 6
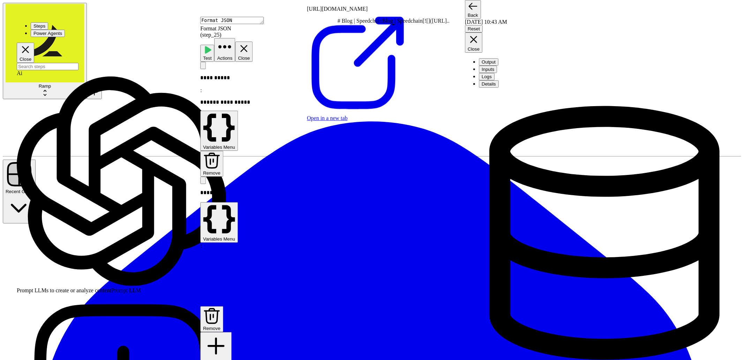
click at [399, 254] on p at bounding box center [332, 257] width 265 height 6
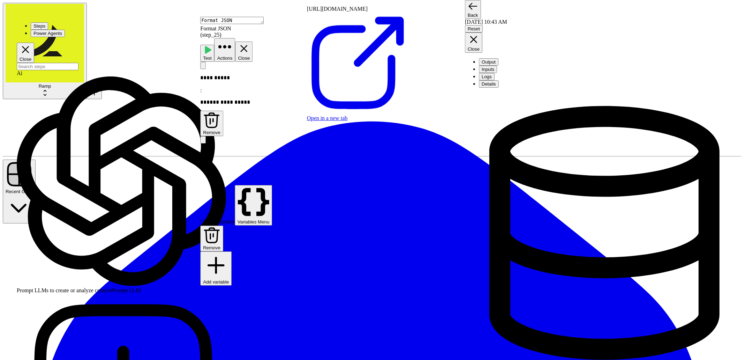
click at [250, 43] on icon "button" at bounding box center [244, 49] width 12 height 12
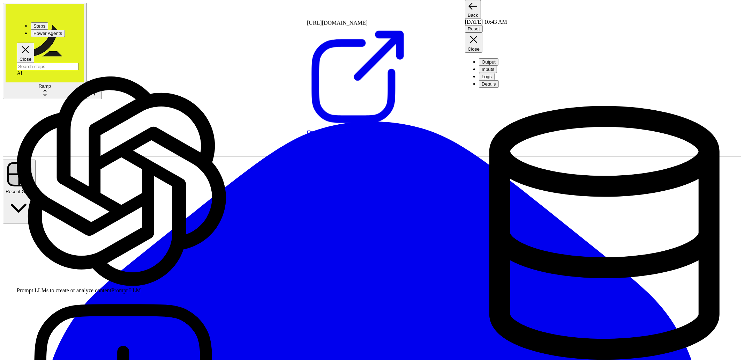
drag, startPoint x: 398, startPoint y: 81, endPoint x: 397, endPoint y: 180, distance: 98.7
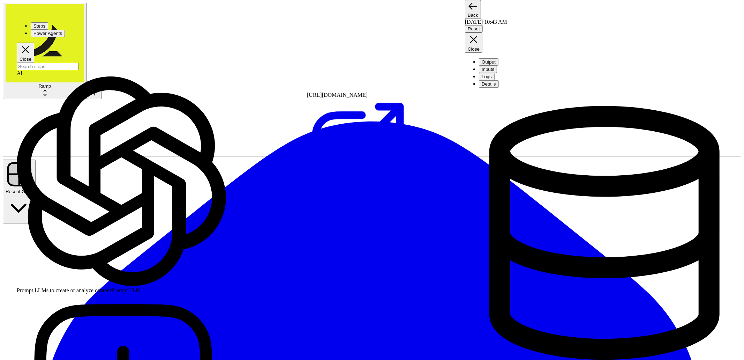
drag, startPoint x: 403, startPoint y: 202, endPoint x: 404, endPoint y: 190, distance: 12.6
drag, startPoint x: 401, startPoint y: 192, endPoint x: 403, endPoint y: 123, distance: 68.8
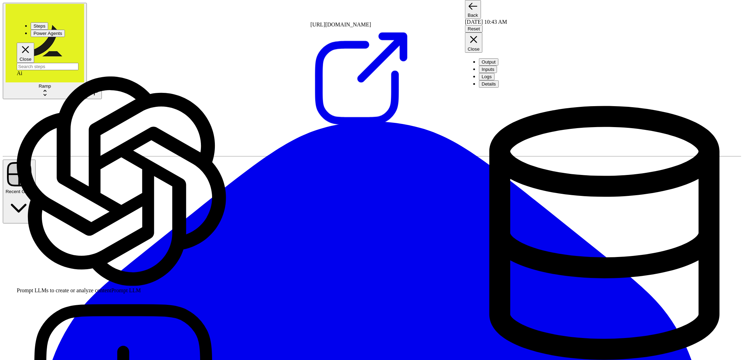
drag, startPoint x: 358, startPoint y: 296, endPoint x: 358, endPoint y: 215, distance: 80.9
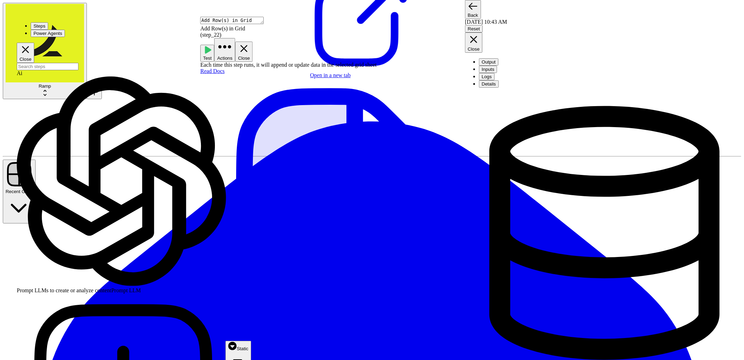
click at [253, 42] on button "Close" at bounding box center [243, 52] width 17 height 20
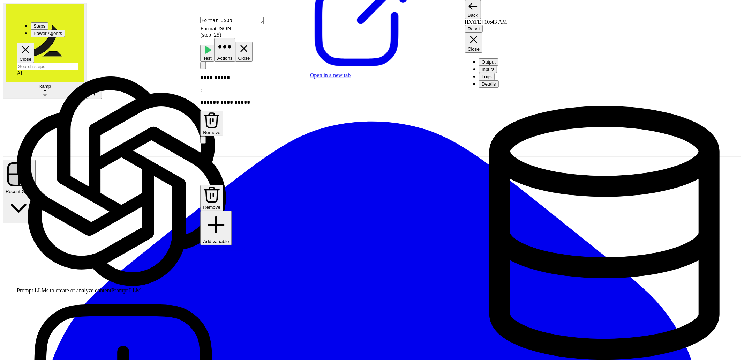
click at [344, 69] on div "**********" at bounding box center [332, 296] width 265 height 469
click at [344, 68] on div "**********" at bounding box center [332, 296] width 265 height 469
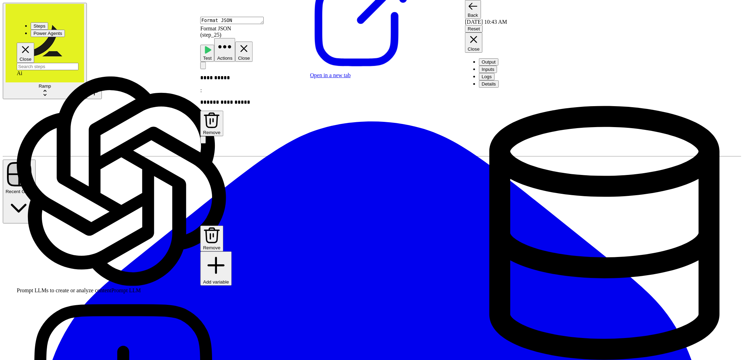
click at [342, 173] on div at bounding box center [332, 176] width 265 height 6
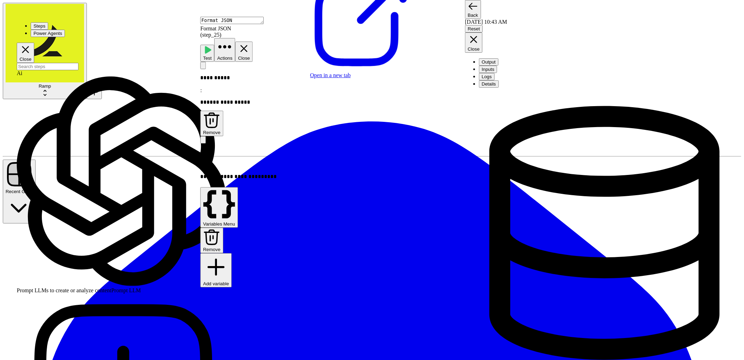
scroll to position [0, 0]
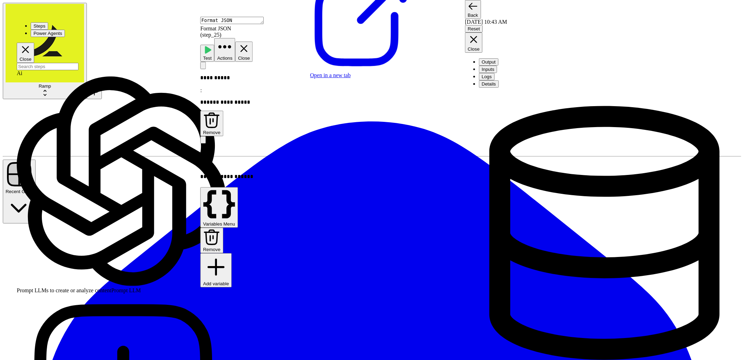
click at [247, 174] on span "**********" at bounding box center [227, 176] width 40 height 5
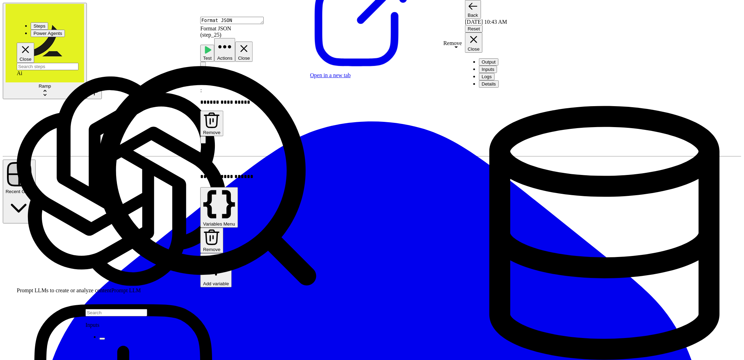
click at [247, 174] on span "**********" at bounding box center [227, 176] width 40 height 5
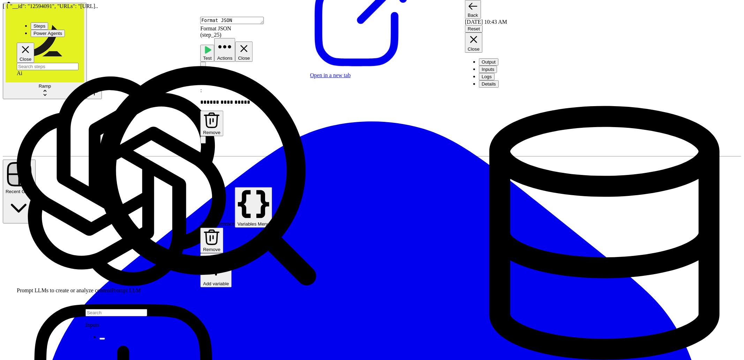
click at [295, 173] on p at bounding box center [247, 176] width 95 height 7
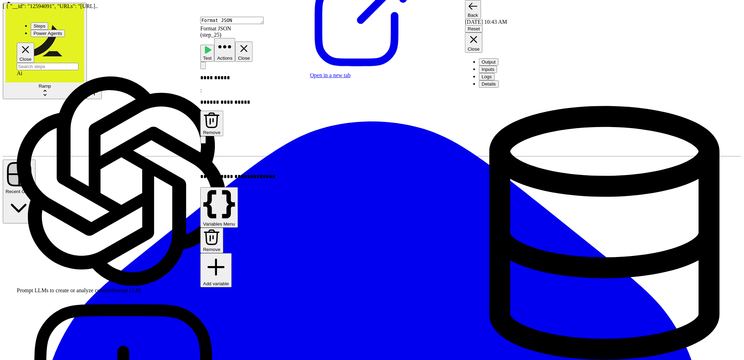
click at [244, 174] on span "**********" at bounding box center [225, 176] width 37 height 5
click at [211, 55] on span "Test" at bounding box center [207, 57] width 8 height 5
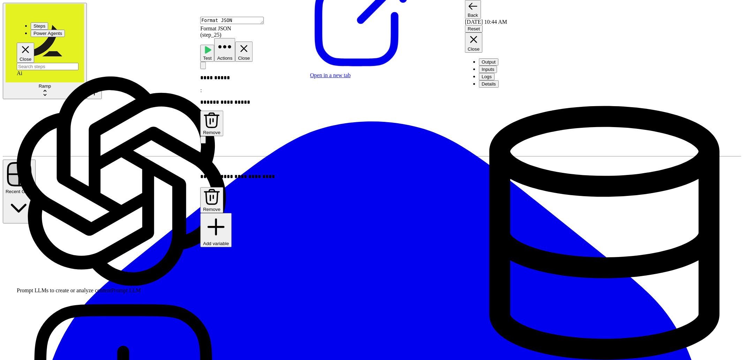
click at [253, 42] on button "Close" at bounding box center [243, 52] width 17 height 20
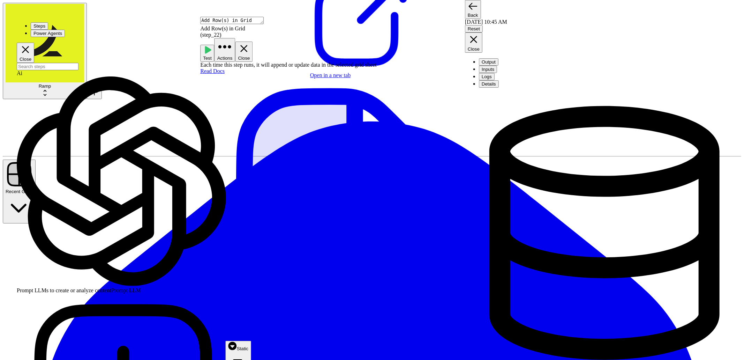
scroll to position [0, 0]
click at [248, 45] on icon "button" at bounding box center [244, 48] width 7 height 7
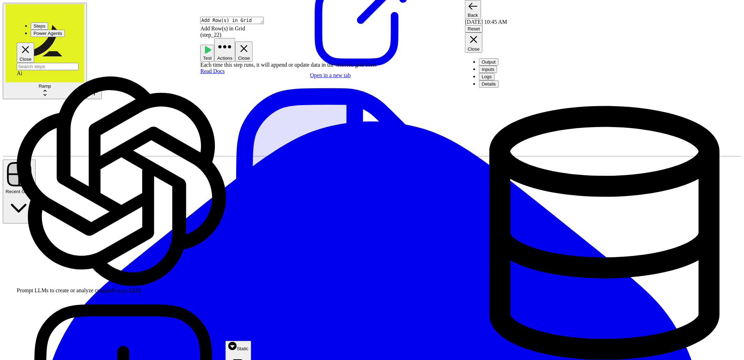
click at [250, 43] on icon "button" at bounding box center [244, 49] width 12 height 12
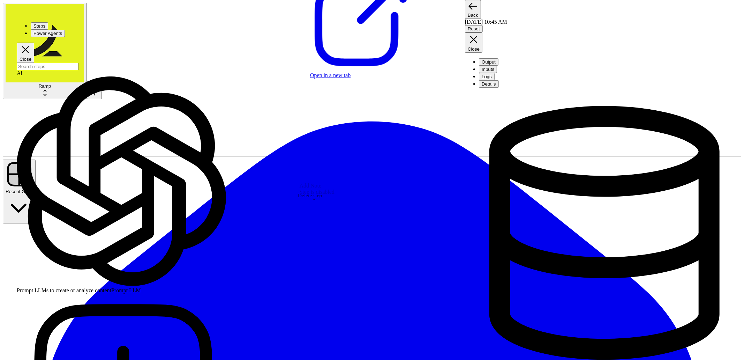
click at [47, 43] on span "Delete Step" at bounding box center [35, 40] width 24 height 5
drag, startPoint x: 403, startPoint y: 148, endPoint x: 399, endPoint y: 253, distance: 104.7
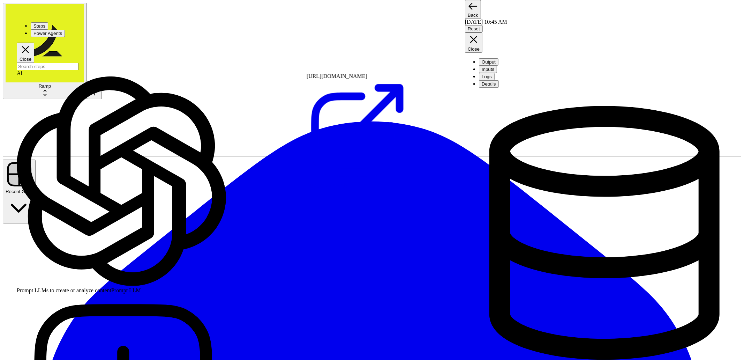
drag, startPoint x: 408, startPoint y: 112, endPoint x: 415, endPoint y: 211, distance: 99.3
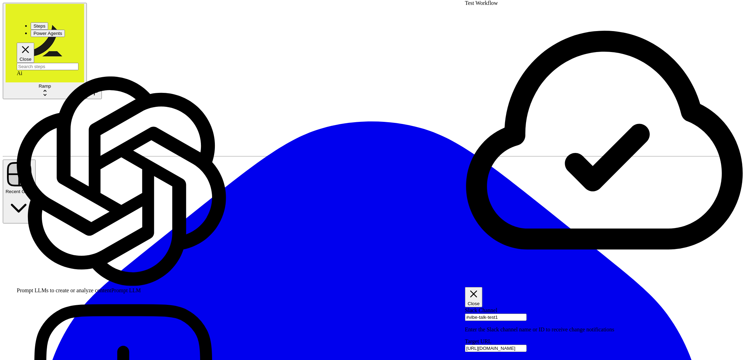
click at [494, 352] on button "Test Workflow" at bounding box center [482, 355] width 35 height 7
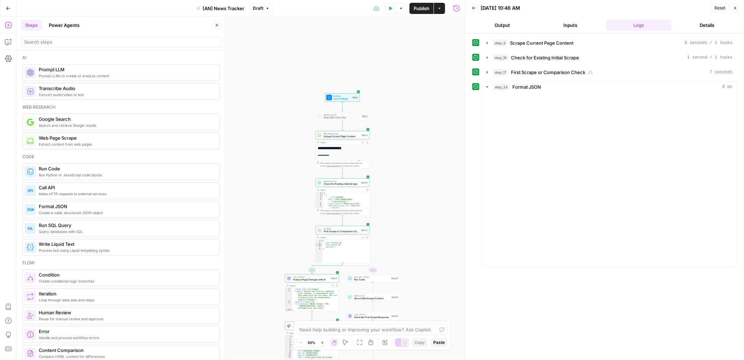
scroll to position [12, 0]
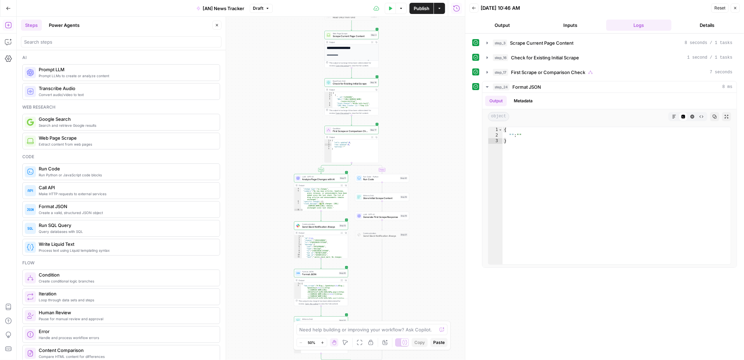
drag, startPoint x: 421, startPoint y: 224, endPoint x: 432, endPoint y: 124, distance: 100.6
click at [432, 124] on div "**********" at bounding box center [241, 188] width 448 height 343
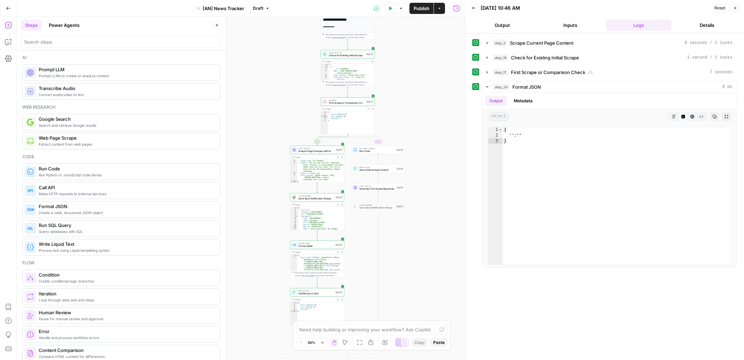
drag, startPoint x: 370, startPoint y: 286, endPoint x: 369, endPoint y: 260, distance: 26.9
click at [368, 260] on div "**********" at bounding box center [241, 188] width 448 height 343
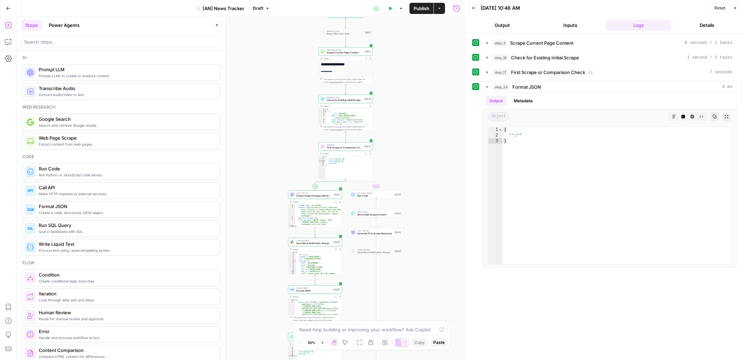
drag, startPoint x: 405, startPoint y: 98, endPoint x: 401, endPoint y: 140, distance: 41.8
click at [401, 140] on div "**********" at bounding box center [241, 188] width 448 height 343
click at [383, 328] on textarea at bounding box center [368, 329] width 137 height 7
click at [313, 288] on span "Format JSON" at bounding box center [314, 288] width 35 height 3
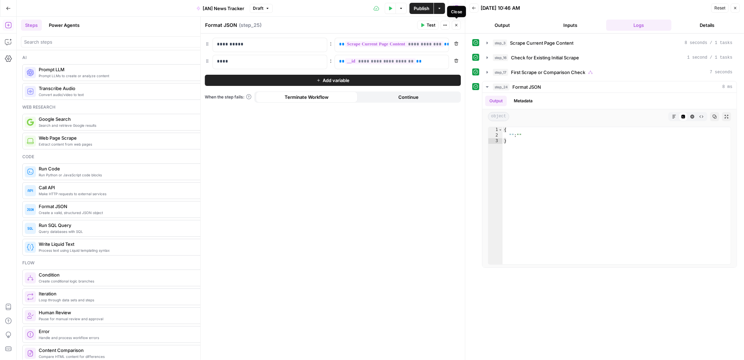
click at [457, 26] on icon "button" at bounding box center [456, 25] width 2 height 2
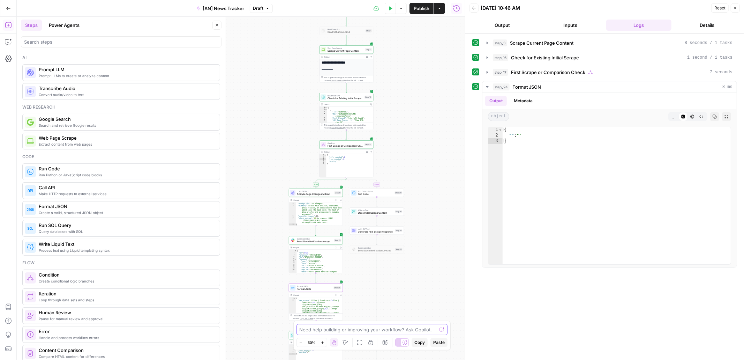
click at [386, 331] on textarea at bounding box center [368, 329] width 137 height 7
type textarea "why is step_25 empty"
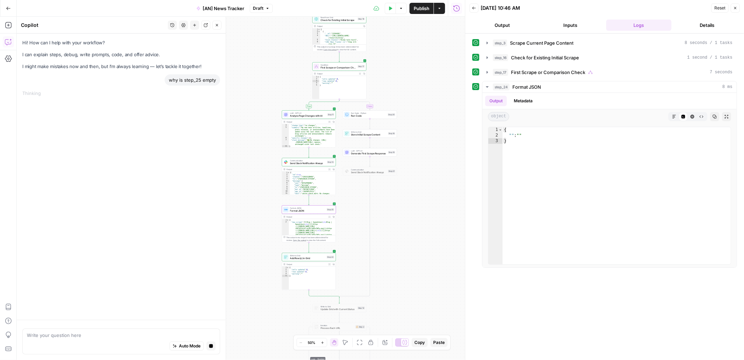
drag, startPoint x: 272, startPoint y: 282, endPoint x: 249, endPoint y: 212, distance: 73.2
click at [249, 212] on div "**********" at bounding box center [241, 188] width 448 height 343
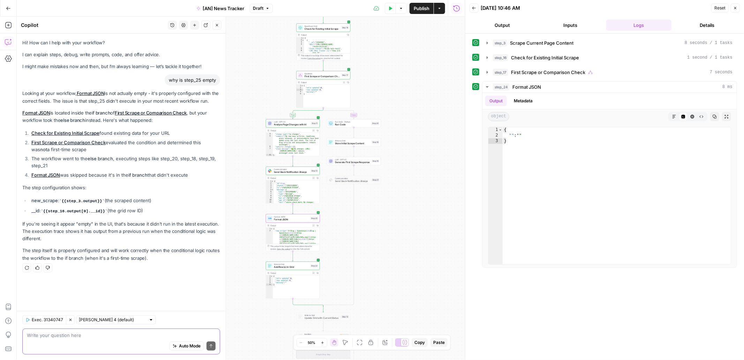
click at [143, 334] on textarea at bounding box center [121, 334] width 189 height 7
click at [489, 75] on button "step_17 First Scrape or Comparison Check 7 seconds" at bounding box center [610, 72] width 254 height 11
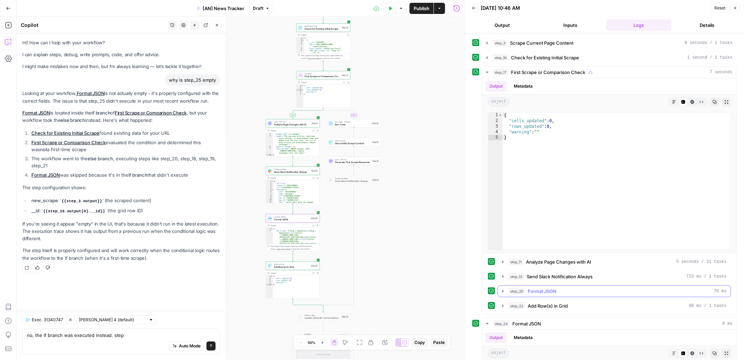
click at [503, 288] on icon "button" at bounding box center [503, 291] width 6 height 6
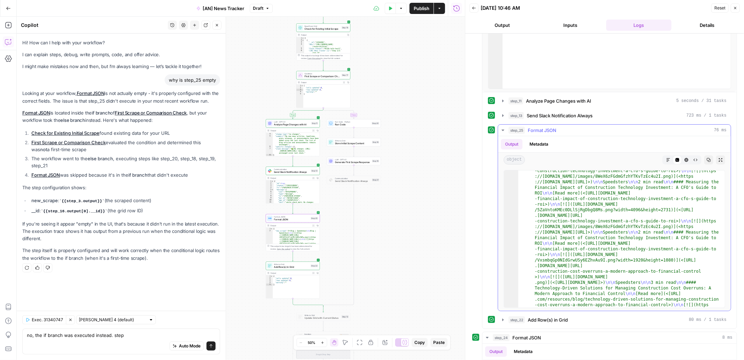
scroll to position [1029, 0]
click at [504, 314] on button "step_22 Add Row(s) in Grid 80 ms / 1 tasks" at bounding box center [614, 319] width 233 height 11
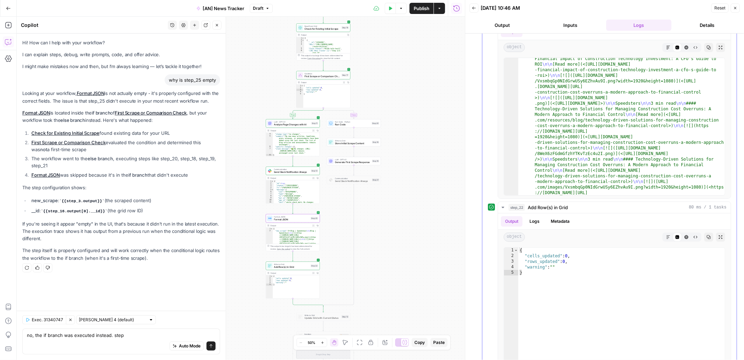
scroll to position [278, 0]
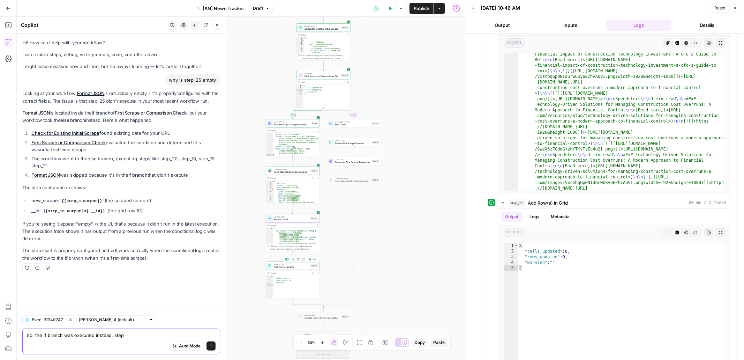
click at [137, 337] on textarea "no, the if branch was executed instead. step" at bounding box center [121, 334] width 189 height 7
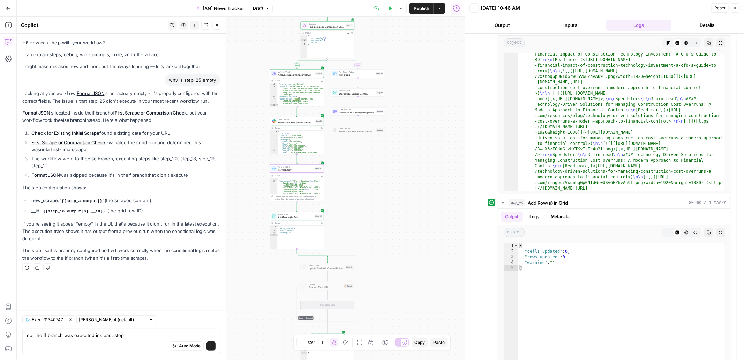
drag, startPoint x: 370, startPoint y: 297, endPoint x: 369, endPoint y: 215, distance: 81.7
click at [369, 215] on div "**********" at bounding box center [241, 188] width 448 height 343
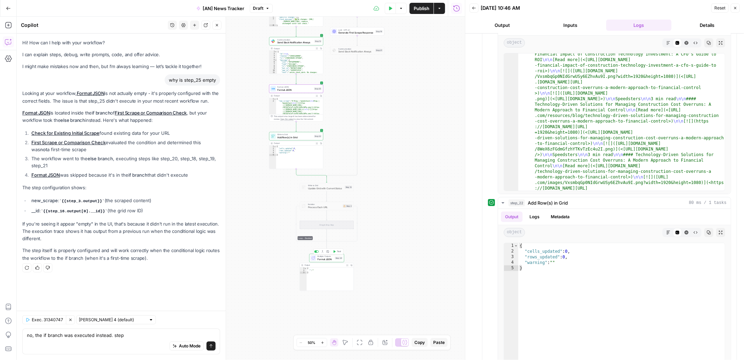
click at [316, 251] on div at bounding box center [316, 251] width 5 height 2
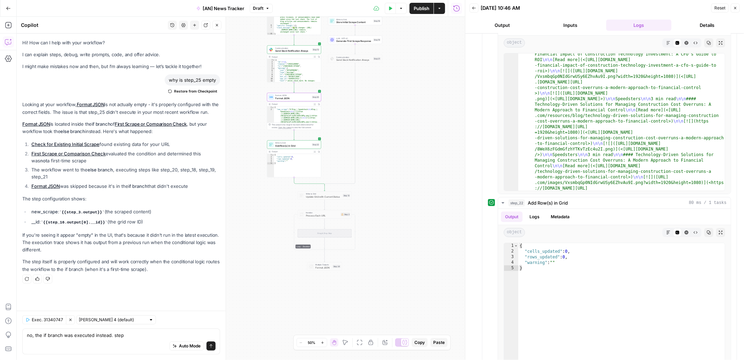
drag, startPoint x: 375, startPoint y: 233, endPoint x: 356, endPoint y: 288, distance: 58.0
click at [364, 279] on div "**********" at bounding box center [241, 188] width 448 height 343
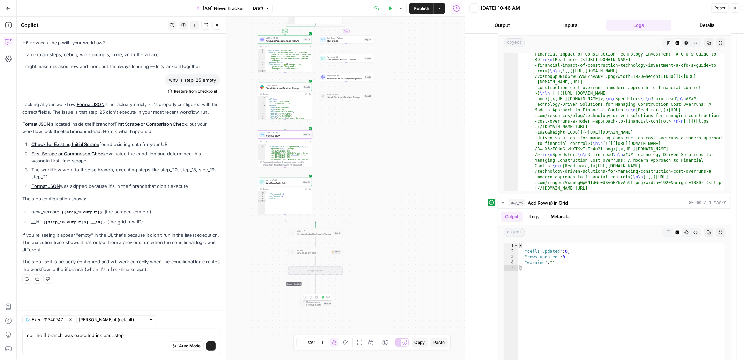
click at [306, 297] on div at bounding box center [305, 297] width 5 height 2
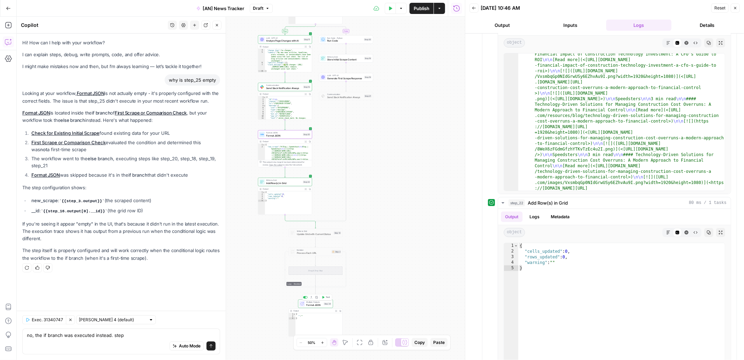
click at [314, 303] on div "Multiple Outputs Format JSON" at bounding box center [314, 304] width 16 height 6
click at [314, 303] on span "Multiple Outputs" at bounding box center [314, 302] width 16 height 3
click at [314, 303] on div "Format JSON Format JSON ( step_24 ) Test Actions Close When this workflow runs,…" at bounding box center [332, 188] width 265 height 343
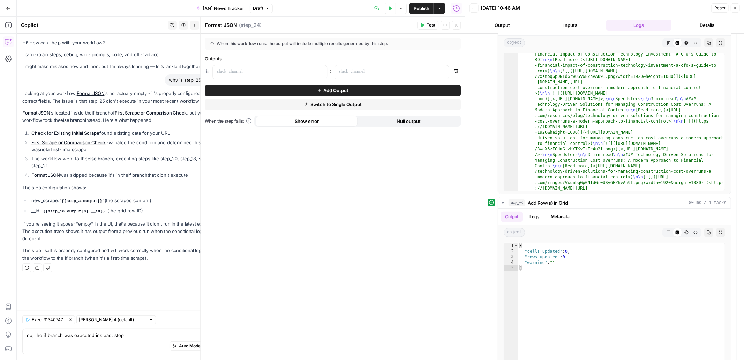
click at [362, 105] on button "Switch to Single Output" at bounding box center [333, 104] width 256 height 11
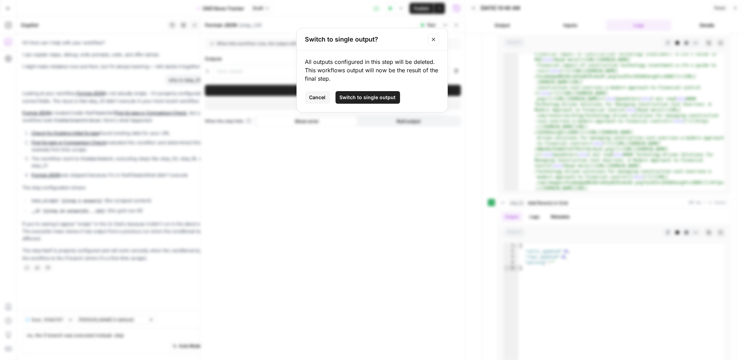
click at [386, 96] on span "Switch to single output" at bounding box center [368, 97] width 56 height 7
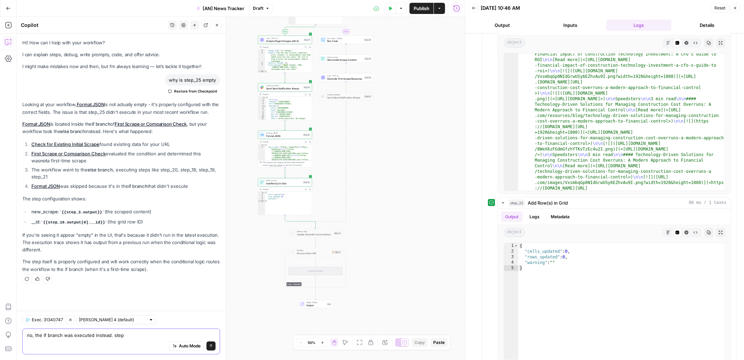
click at [133, 336] on textarea "no, the if branch was executed instead. step" at bounding box center [121, 334] width 189 height 7
type textarea "Oops I meant in step_22, the json from step_25 is not being updated in the grid…"
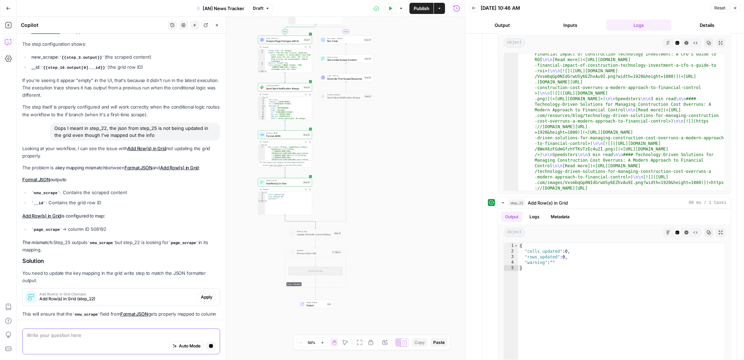
scroll to position [174, 0]
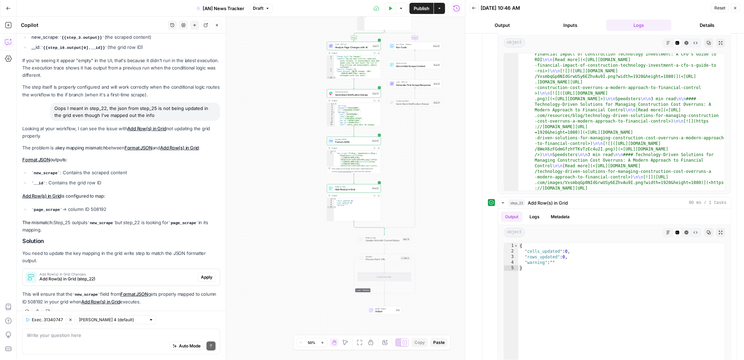
click at [351, 191] on div "Write to Grid Add Row(s) in Grid Step 22 Copy step Delete step Add Note Test" at bounding box center [354, 188] width 54 height 8
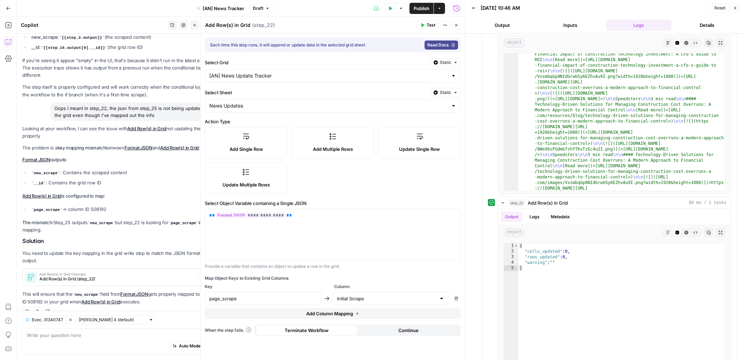
click at [457, 25] on icon "button" at bounding box center [456, 25] width 2 height 2
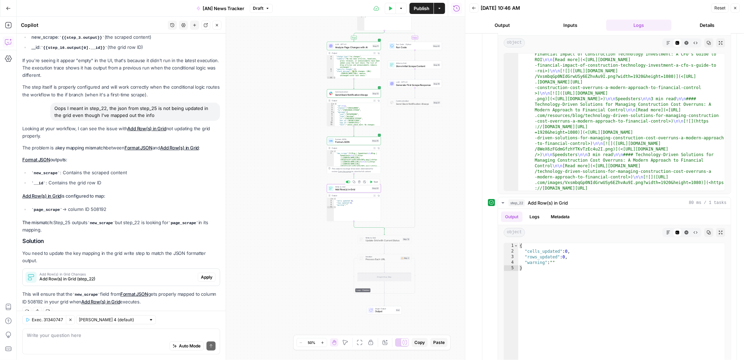
click at [359, 191] on span "Add Row(s) in Grid" at bounding box center [352, 189] width 35 height 3
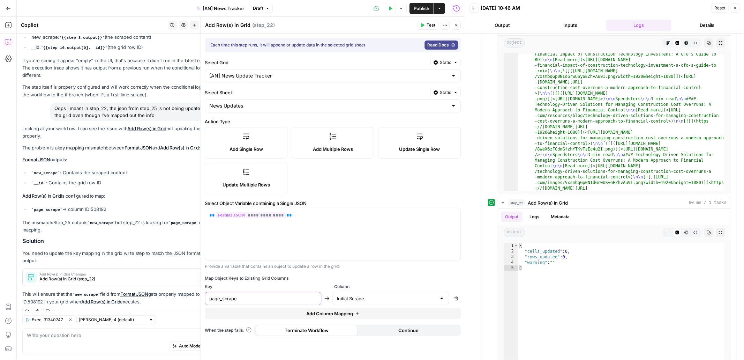
drag, startPoint x: 219, startPoint y: 296, endPoint x: 208, endPoint y: 295, distance: 11.5
click at [208, 295] on div "page_scrape" at bounding box center [263, 298] width 117 height 13
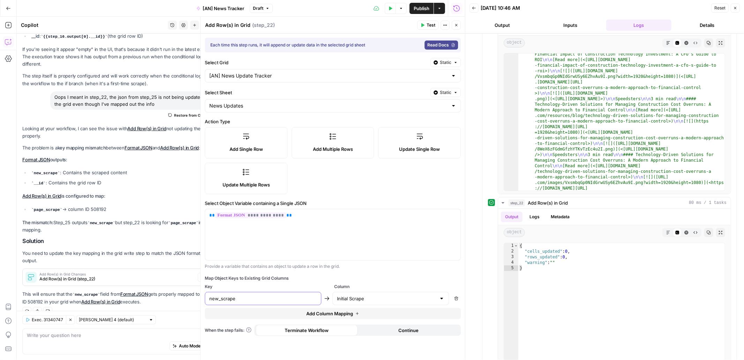
type input "new_scrape"
click at [427, 25] on button "Test" at bounding box center [427, 25] width 21 height 9
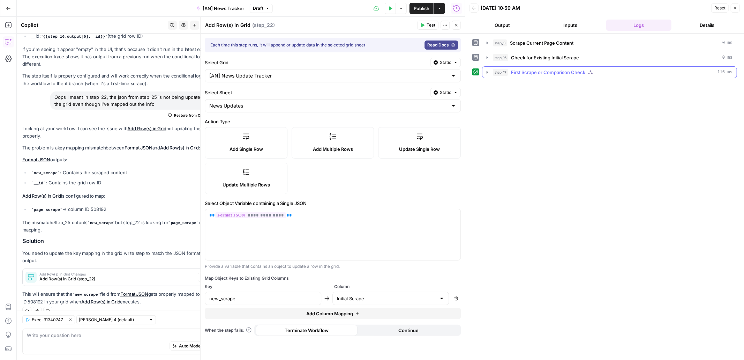
click at [486, 70] on icon "button" at bounding box center [488, 72] width 6 height 6
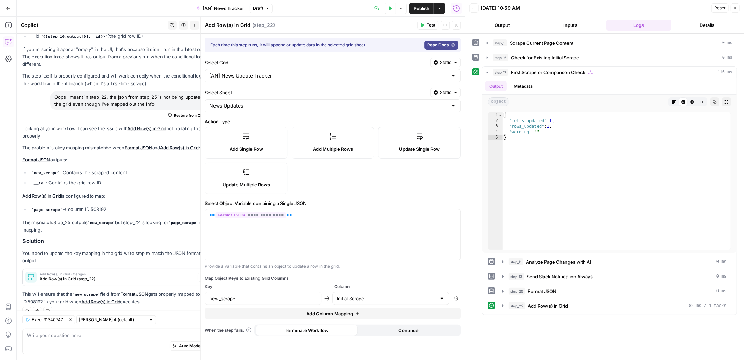
click at [430, 26] on span "Test" at bounding box center [431, 25] width 9 height 6
click at [576, 26] on button "Inputs" at bounding box center [571, 25] width 66 height 11
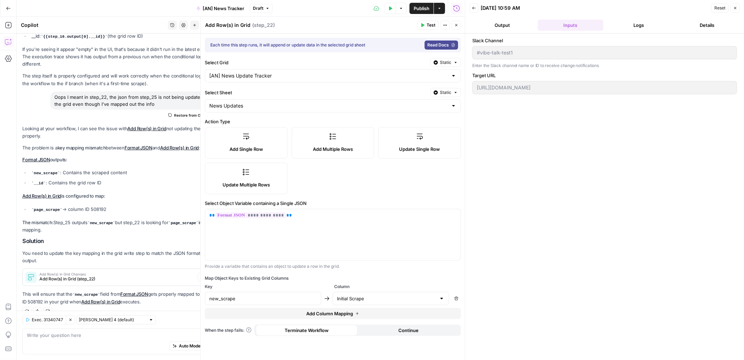
click at [641, 25] on button "Logs" at bounding box center [639, 25] width 66 height 11
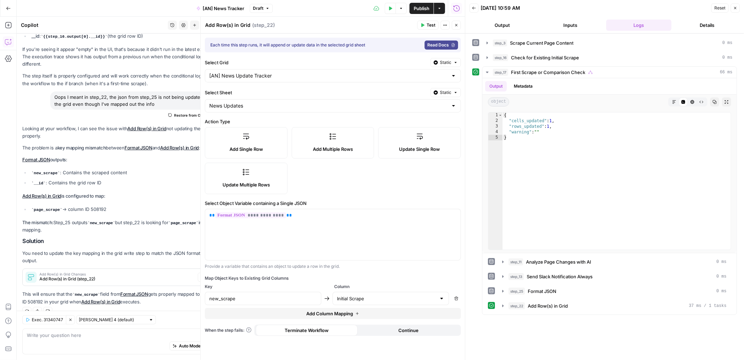
click at [738, 8] on button "Close" at bounding box center [735, 7] width 9 height 9
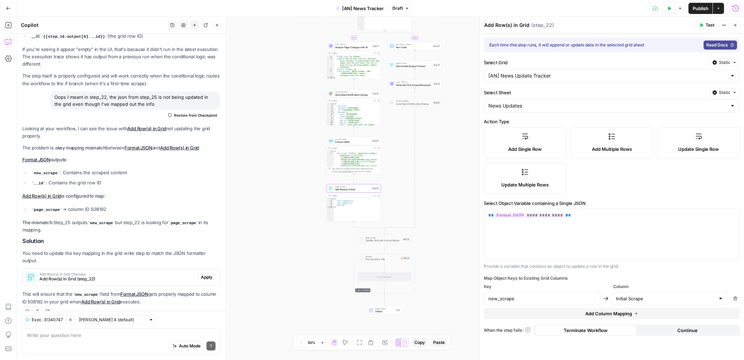
click at [736, 13] on button "Run History" at bounding box center [735, 8] width 11 height 11
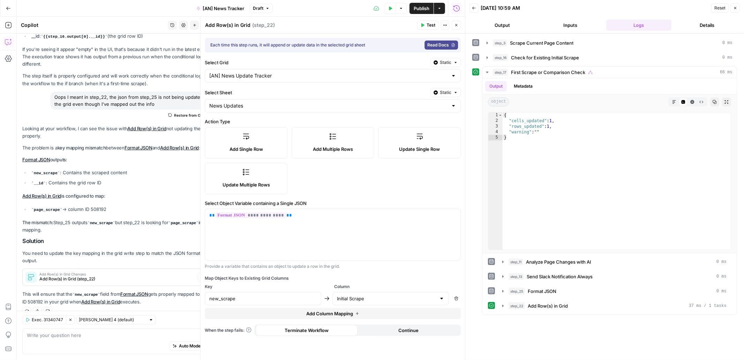
click at [700, 27] on button "Details" at bounding box center [707, 25] width 66 height 11
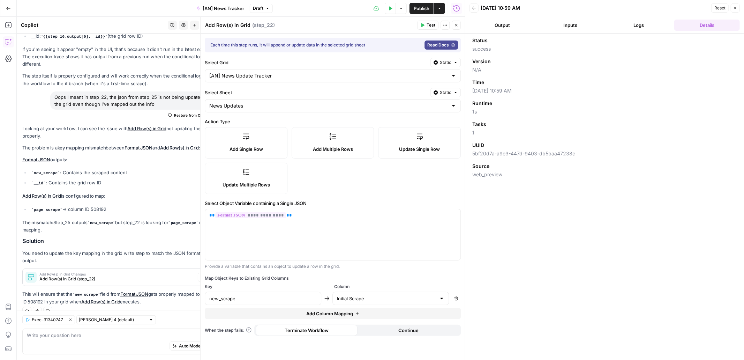
click at [734, 9] on icon "button" at bounding box center [735, 8] width 4 height 4
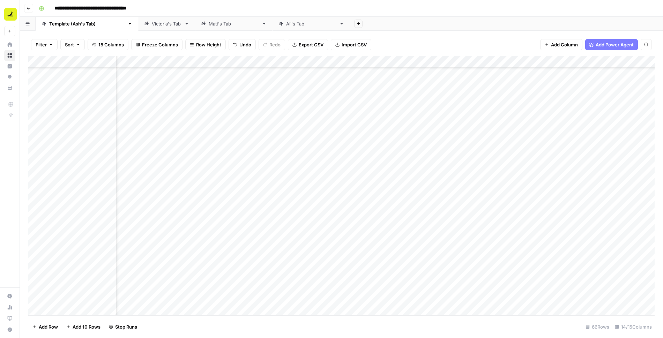
scroll to position [546, 332]
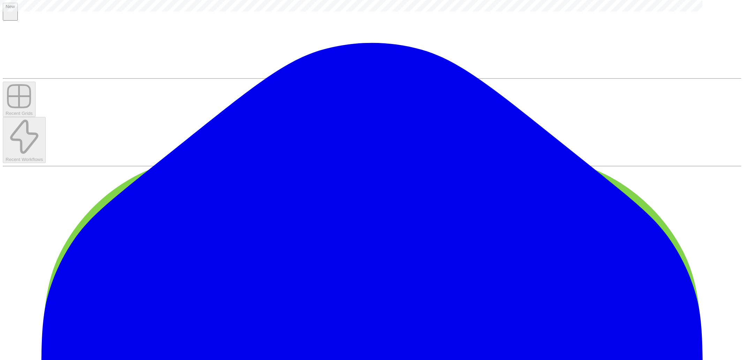
type input "**********"
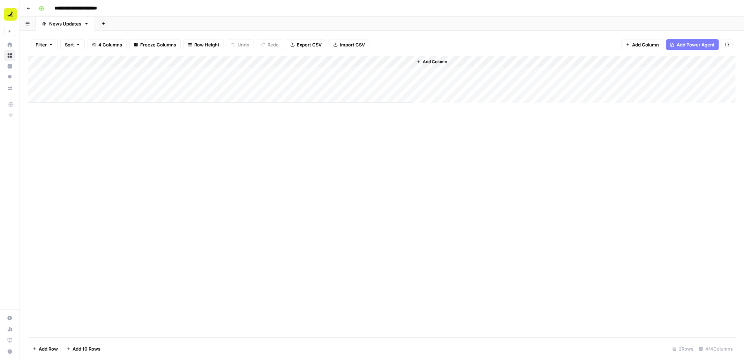
click at [330, 72] on div "Add Column" at bounding box center [382, 79] width 708 height 47
click at [217, 121] on div "Add Column" at bounding box center [200, 196] width 344 height 281
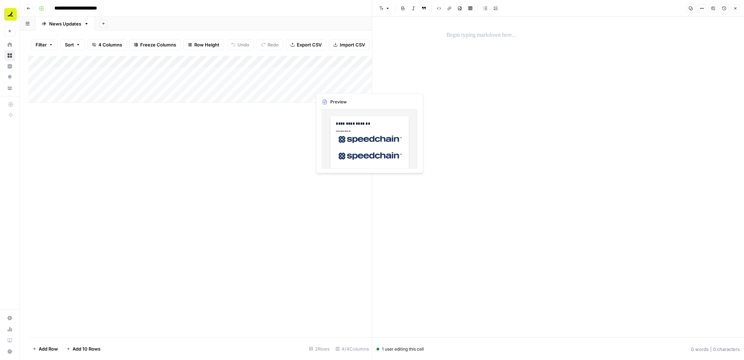
click at [345, 82] on div "Add Column" at bounding box center [200, 79] width 344 height 47
click at [341, 85] on div "Add Column" at bounding box center [200, 79] width 344 height 47
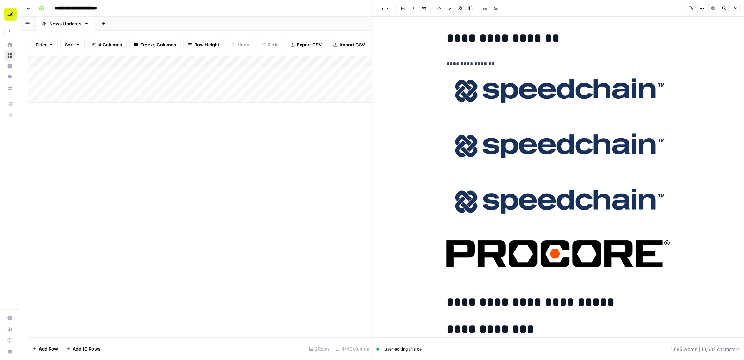
click at [480, 34] on h1 "**********" at bounding box center [558, 38] width 223 height 15
click at [735, 10] on icon "button" at bounding box center [735, 8] width 4 height 4
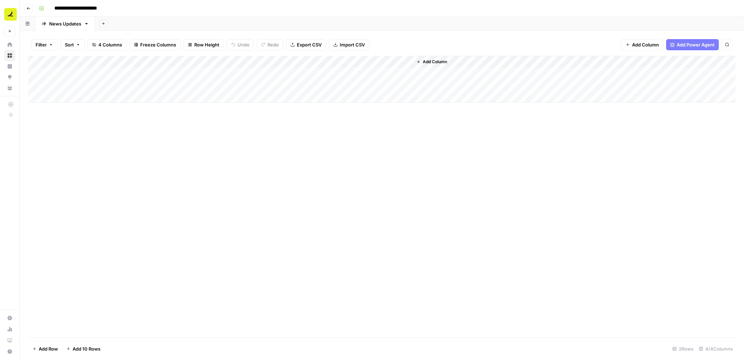
click at [343, 72] on div "Add Column" at bounding box center [382, 79] width 708 height 47
click at [458, 35] on p at bounding box center [558, 35] width 223 height 9
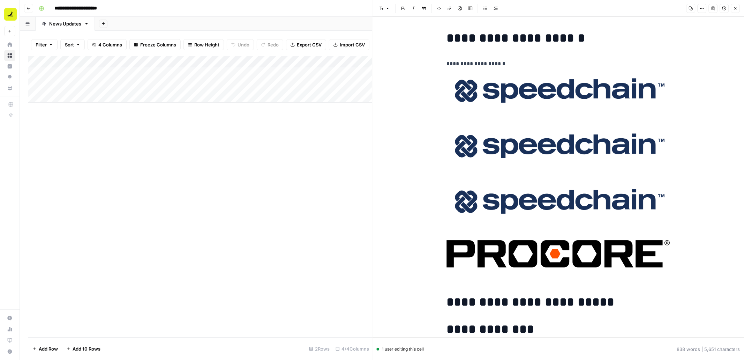
click at [735, 8] on icon "button" at bounding box center [735, 8] width 2 height 2
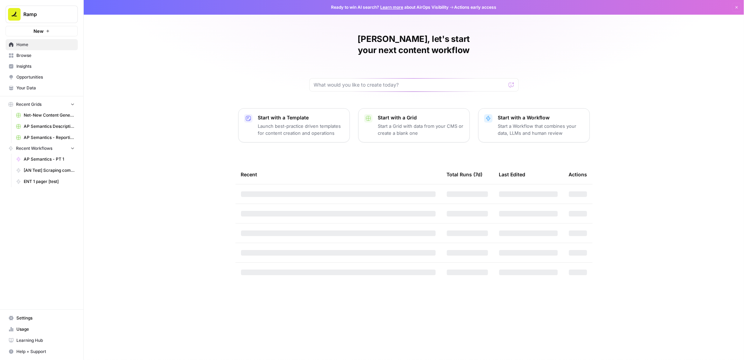
click at [32, 54] on span "Browse" at bounding box center [45, 55] width 58 height 6
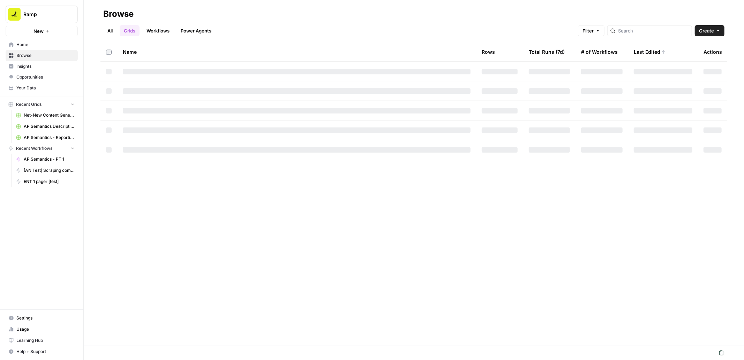
click at [165, 29] on link "Workflows" at bounding box center [157, 30] width 31 height 11
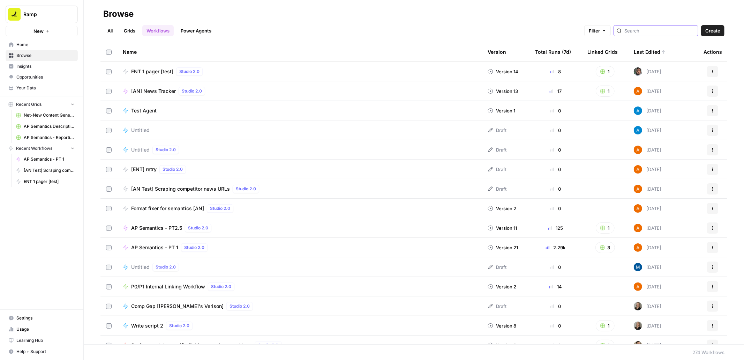
click at [664, 28] on input "search" at bounding box center [660, 30] width 71 height 7
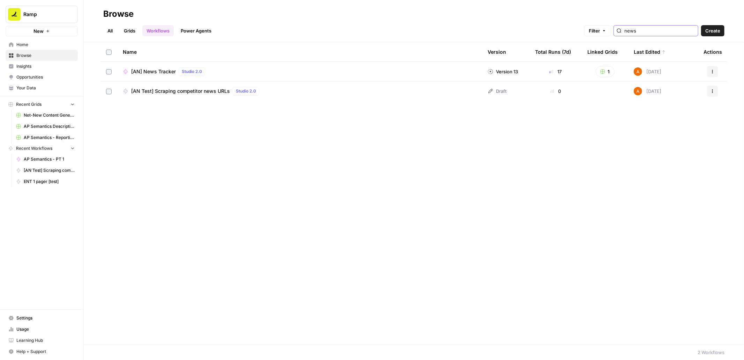
type input "news"
click at [156, 70] on span "[AN] News Tracker" at bounding box center [153, 71] width 45 height 7
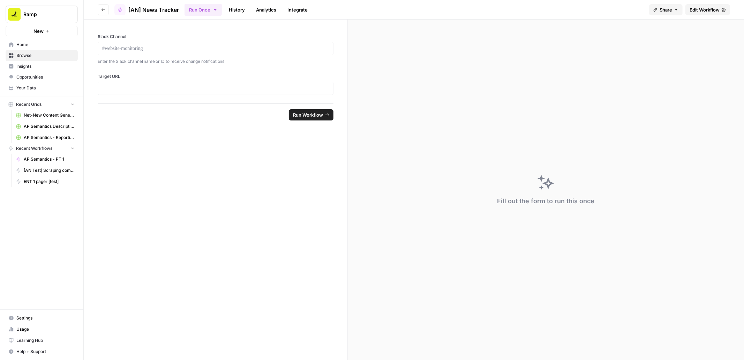
click at [696, 9] on span "Edit Workflow" at bounding box center [705, 9] width 30 height 7
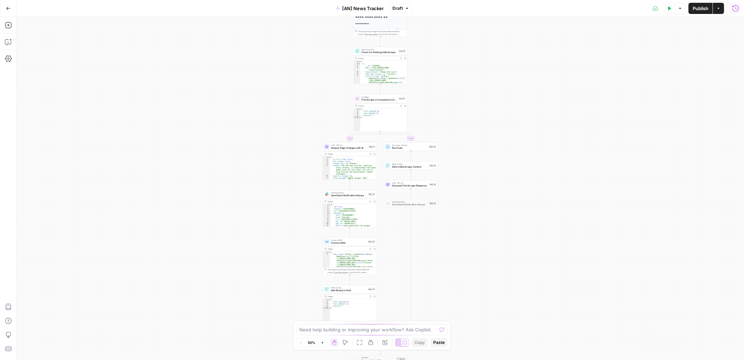
click at [733, 10] on icon "button" at bounding box center [735, 8] width 7 height 7
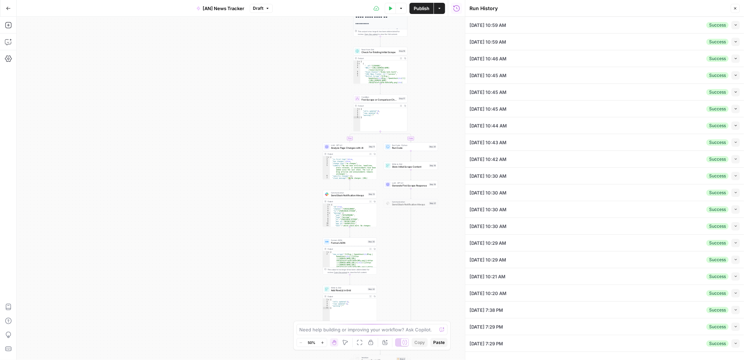
click at [736, 209] on icon "button" at bounding box center [736, 209] width 4 height 4
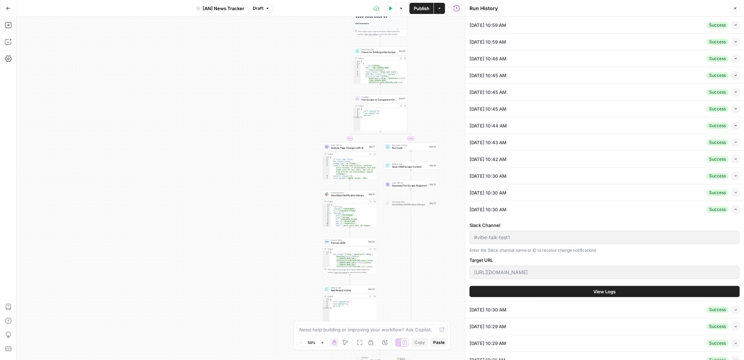
click at [622, 286] on button "View Logs" at bounding box center [605, 291] width 270 height 11
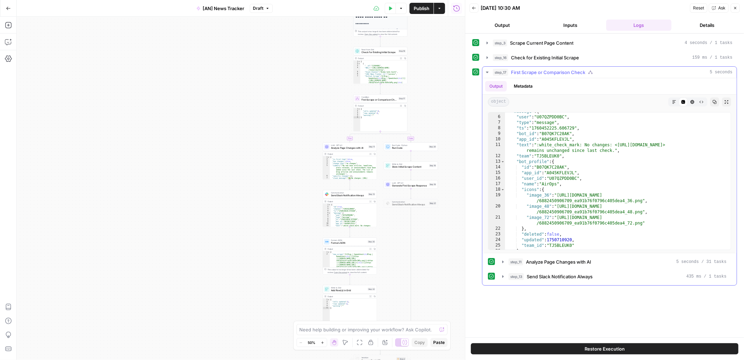
scroll to position [40, 0]
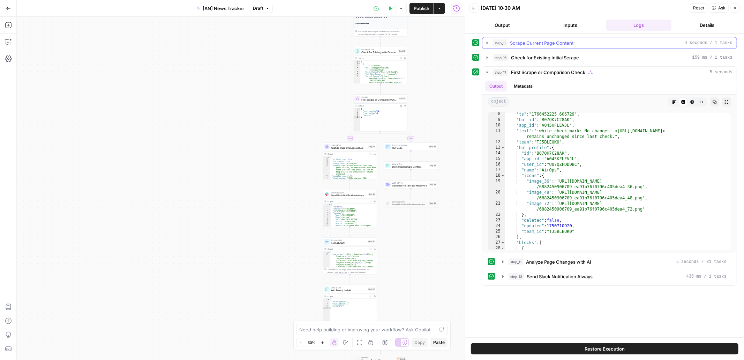
click at [486, 42] on icon "button" at bounding box center [488, 43] width 6 height 6
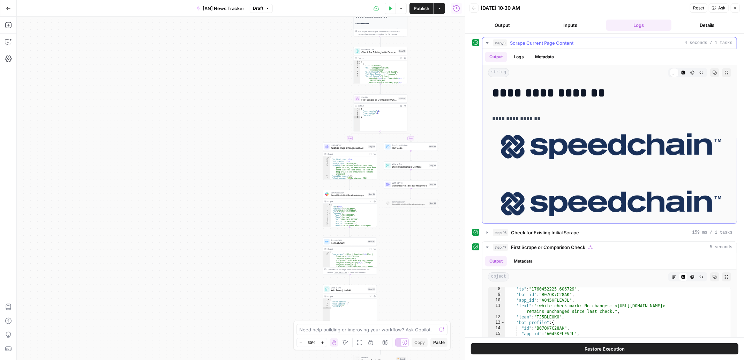
click at [713, 72] on icon "button" at bounding box center [715, 72] width 4 height 4
click at [471, 9] on button "Back" at bounding box center [474, 7] width 9 height 9
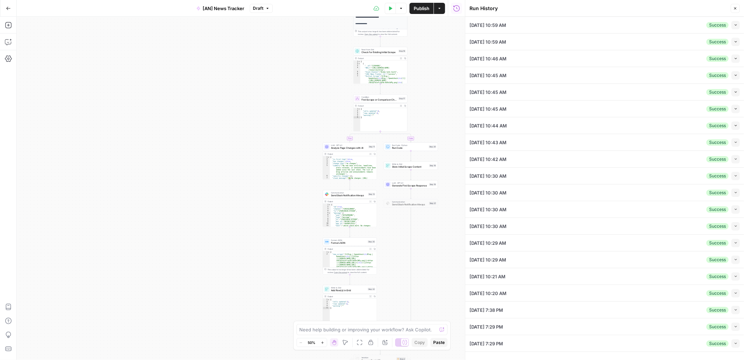
click at [736, 224] on icon "button" at bounding box center [736, 226] width 4 height 4
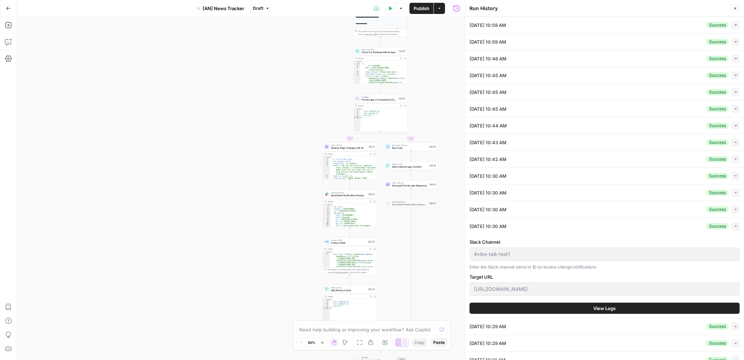
click at [604, 305] on span "View Logs" at bounding box center [605, 308] width 22 height 7
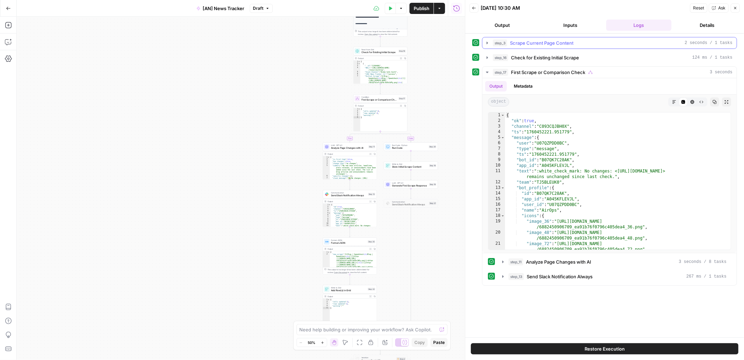
click at [487, 40] on icon "button" at bounding box center [488, 43] width 6 height 6
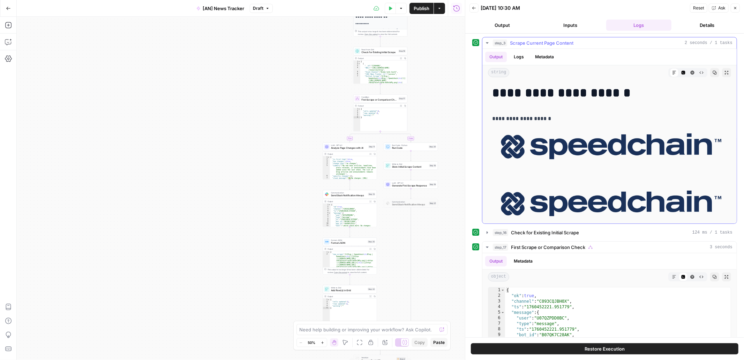
click at [714, 72] on icon "button" at bounding box center [715, 72] width 4 height 4
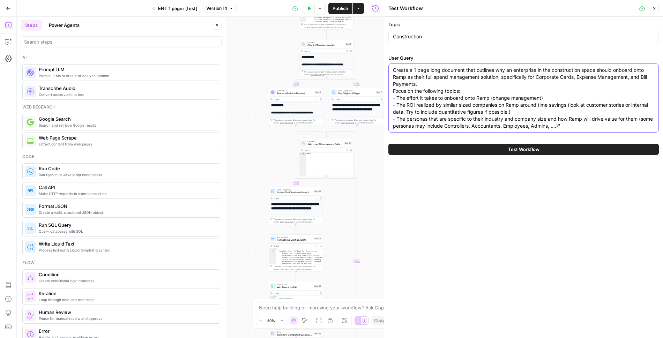
click at [444, 81] on textarea "Create a 1 page long document that outlines why an enterprise in the constructi…" at bounding box center [523, 98] width 261 height 63
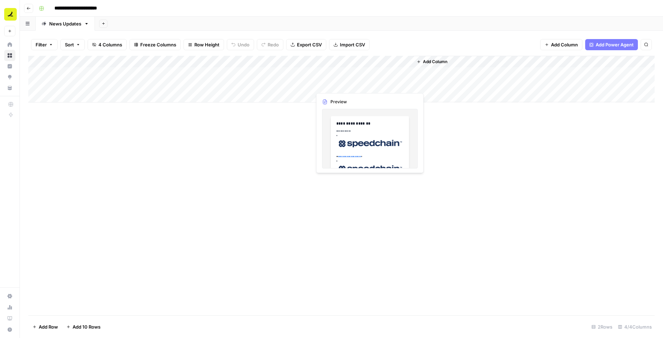
click at [354, 83] on div "Add Column" at bounding box center [341, 79] width 626 height 47
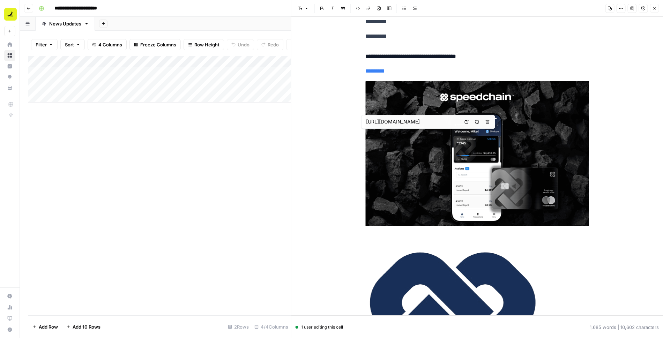
type input "[URL][DOMAIN_NAME]"
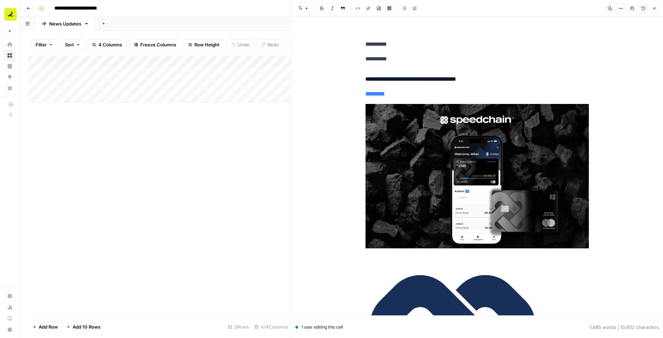
scroll to position [1115, 0]
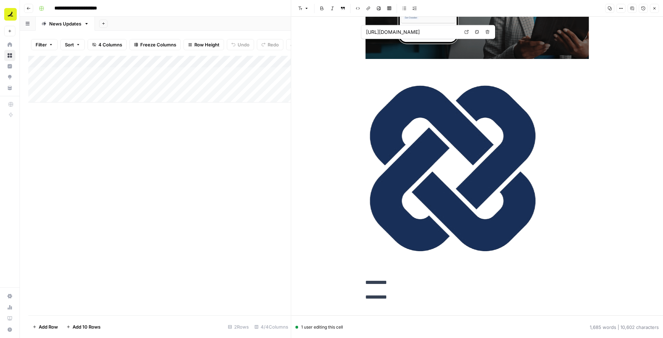
type input "[URL][DOMAIN_NAME]"
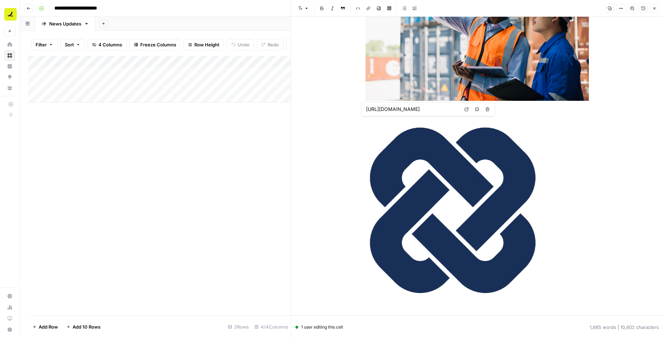
type input "[URL][DOMAIN_NAME]"
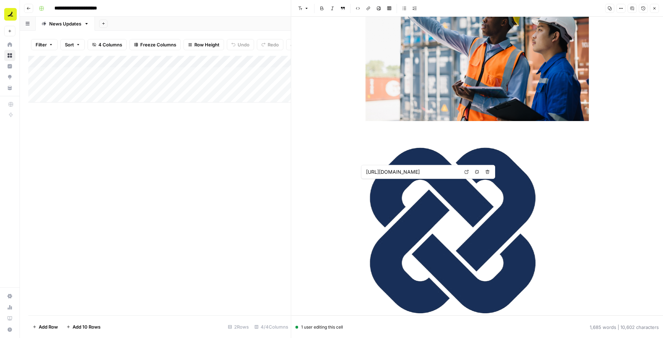
type input "[URL][DOMAIN_NAME]"
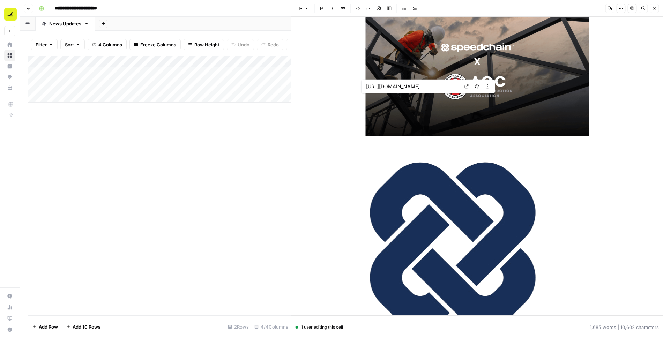
scroll to position [7404, 0]
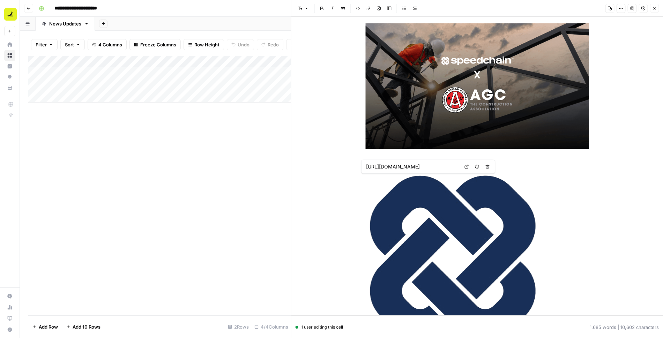
click at [178, 200] on div "Add Column" at bounding box center [159, 186] width 263 height 260
type input "[URL][DOMAIN_NAME]"
click at [654, 8] on icon "button" at bounding box center [654, 8] width 2 height 2
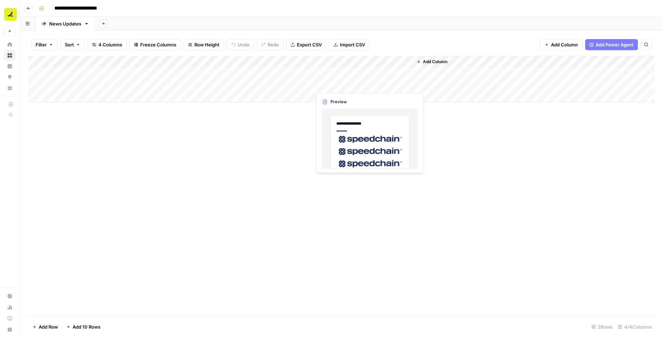
click at [359, 85] on div "Add Column" at bounding box center [341, 79] width 626 height 47
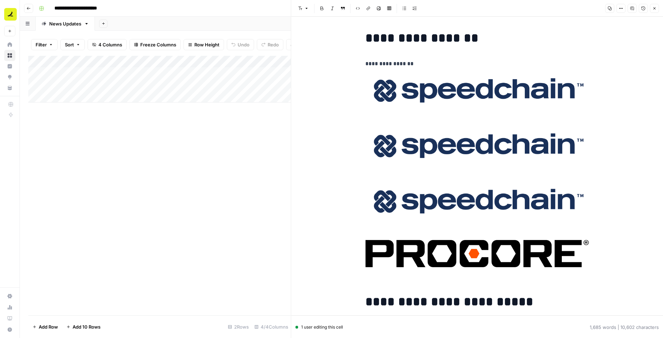
copy div "**********"
click at [655, 9] on icon "button" at bounding box center [654, 8] width 4 height 4
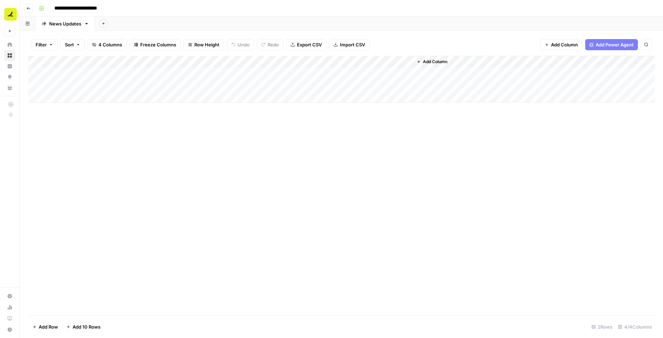
click at [440, 59] on span "Add Column" at bounding box center [435, 62] width 24 height 6
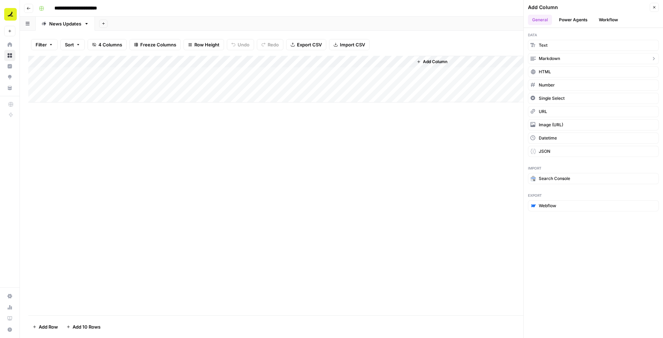
click at [543, 58] on span "Markdown" at bounding box center [549, 58] width 21 height 6
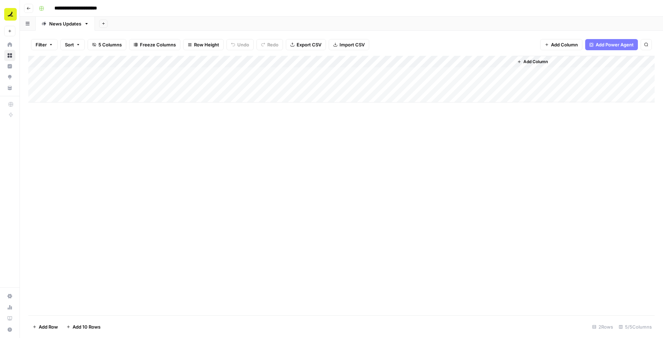
click at [457, 85] on div "Add Column" at bounding box center [341, 79] width 626 height 47
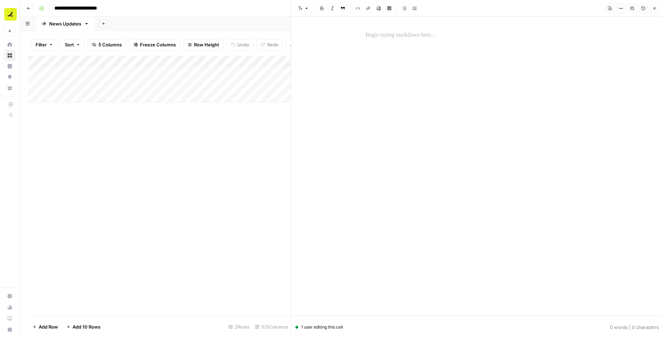
click at [386, 39] on p at bounding box center [476, 35] width 223 height 9
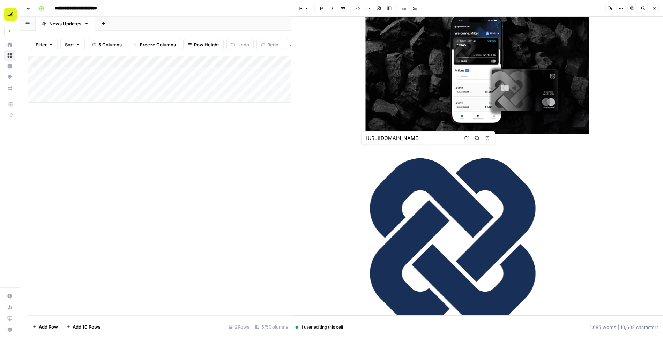
type input "[URL][DOMAIN_NAME]"
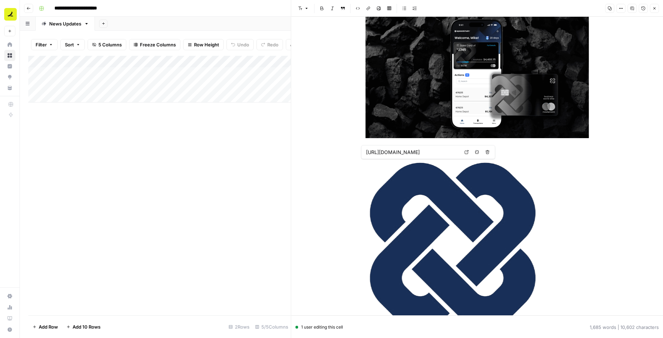
click at [657, 9] on button "Close" at bounding box center [654, 8] width 9 height 9
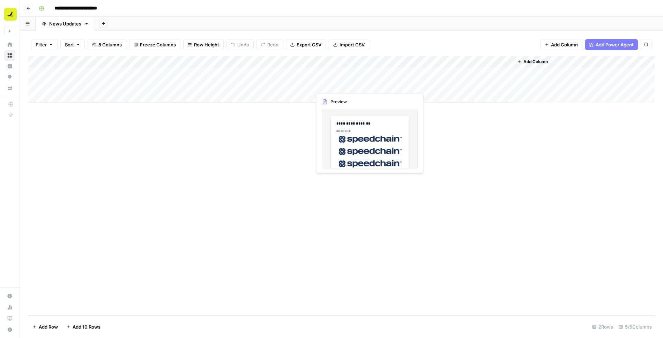
click at [363, 84] on div "Add Column" at bounding box center [341, 79] width 626 height 47
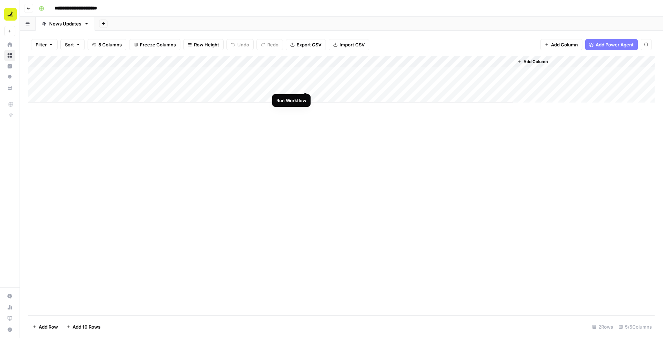
click at [304, 84] on div "Add Column" at bounding box center [341, 79] width 626 height 47
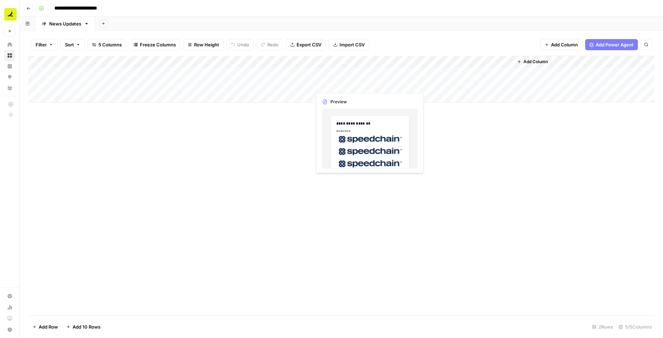
click at [337, 84] on div "Add Column" at bounding box center [341, 79] width 626 height 47
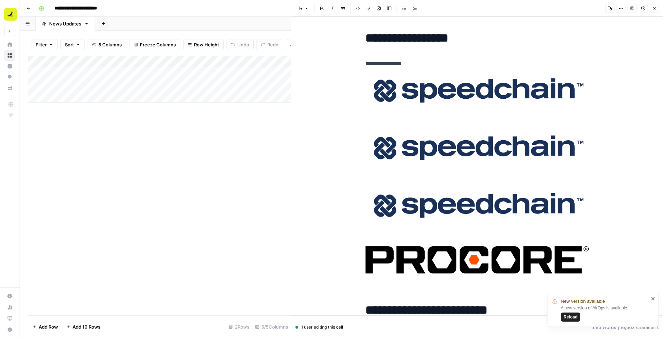
click at [574, 316] on span "Reload" at bounding box center [571, 317] width 14 height 6
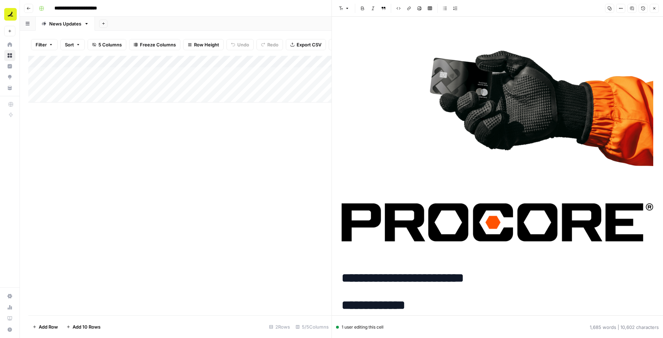
scroll to position [461, 0]
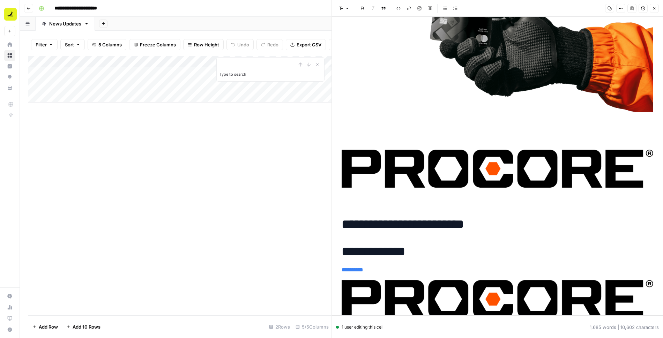
click at [442, 192] on p at bounding box center [498, 177] width 312 height 55
type input "revenue"
click at [484, 163] on img at bounding box center [498, 169] width 312 height 38
click at [464, 222] on h1 "**********" at bounding box center [498, 224] width 312 height 15
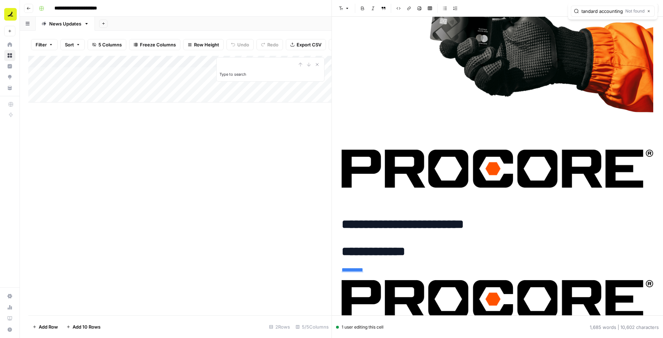
type input "standard accounting"
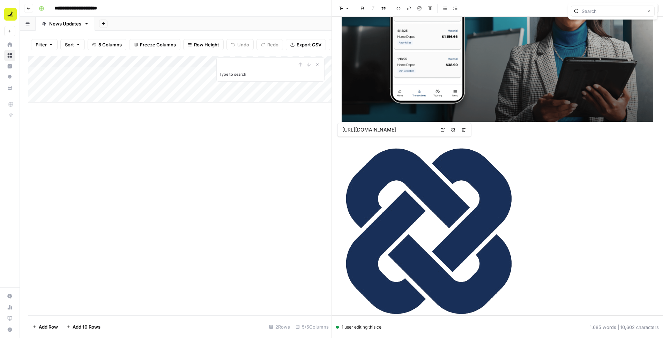
type input "https://www.speedchain.com/"
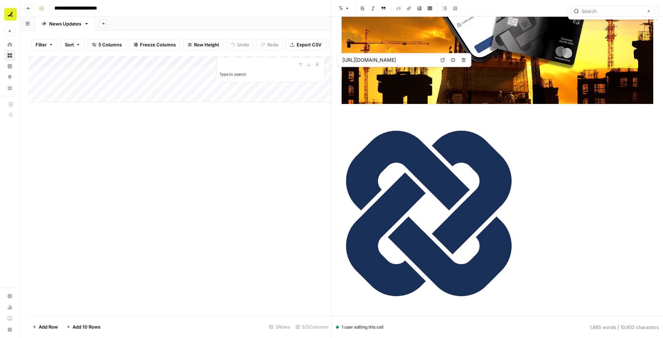
type input "https://www.speedchain.com/"
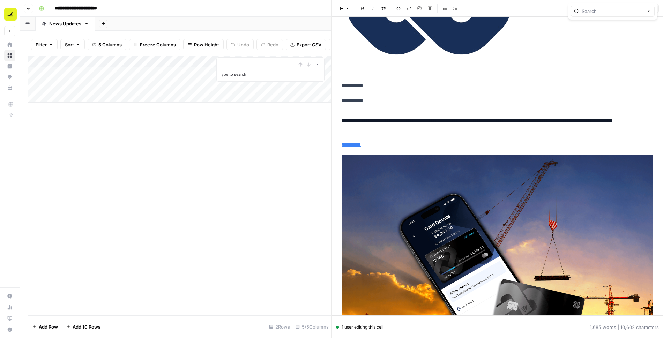
scroll to position [4232, 0]
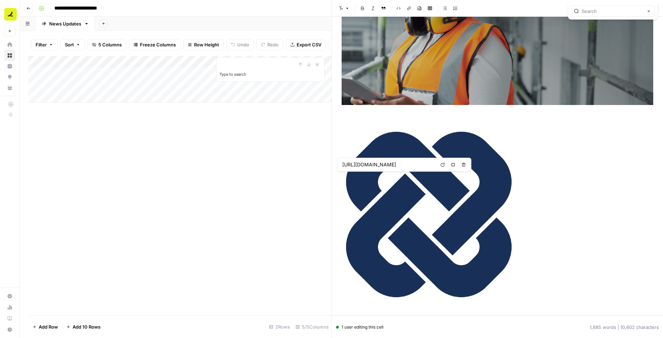
type input "https://www.speedchain.com/"
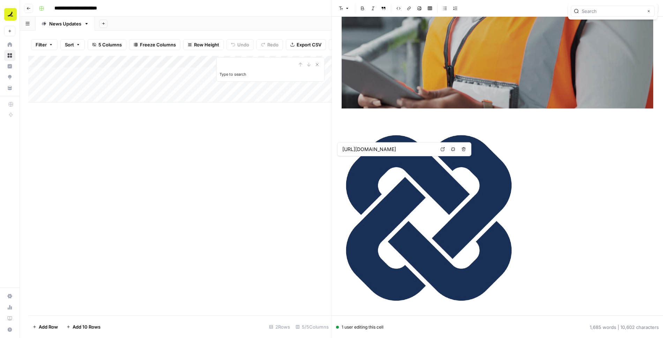
type input "https://www.speedchain.com/"
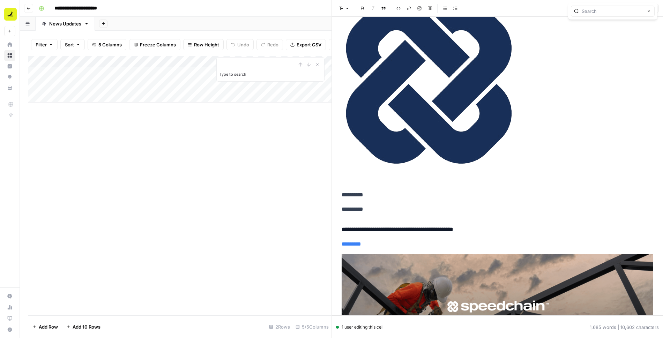
scroll to position [7908, 0]
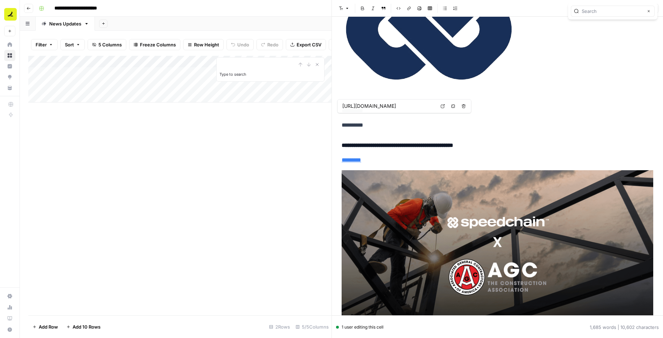
type input "https://www.speedchain.com/resources/blog/speedchain-the-construction-card-solu…"
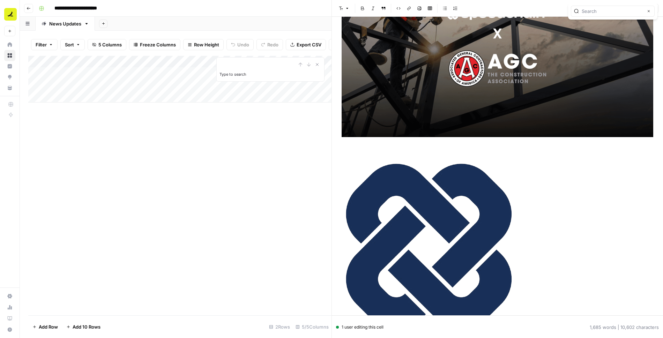
click at [275, 158] on div "Add Column Type to search" at bounding box center [179, 186] width 303 height 260
click at [649, 10] on icon "button" at bounding box center [648, 10] width 3 height 3
click at [652, 10] on icon "button" at bounding box center [654, 8] width 4 height 4
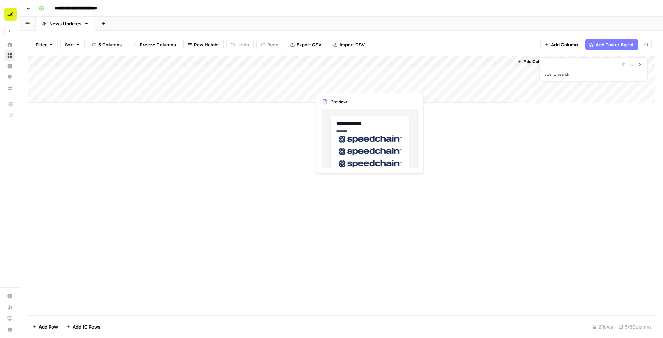
click at [380, 86] on div "Add Column" at bounding box center [341, 79] width 626 height 47
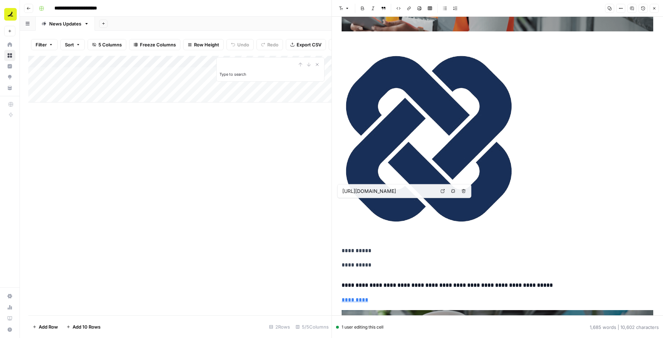
type input "https://www.speedchain.com/resources/blog/construction-controllers"
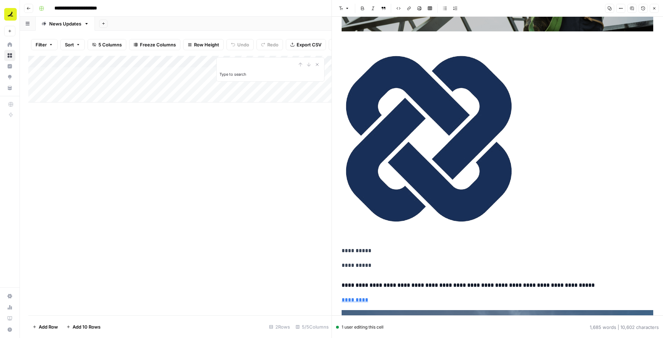
scroll to position [30649, 0]
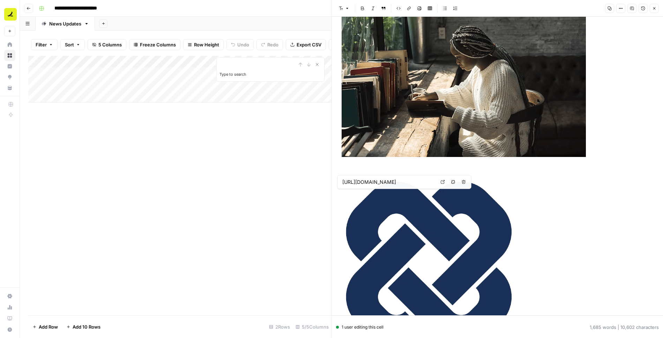
type input "https://www.speedchain.com/resources/blog/the-5-w-s-of-card-spend-management"
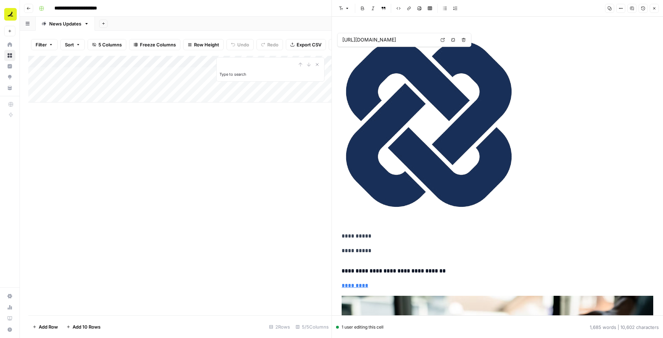
type input "https://www.speedchain.com/resources/blog/is-your-commercial-card-doing-enough"
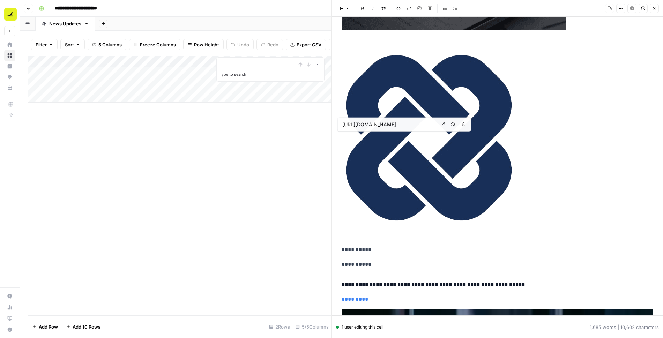
type input "https://www.speedchain.com/resources/blog/speedchain-inc-appoints-tooey-courtem…"
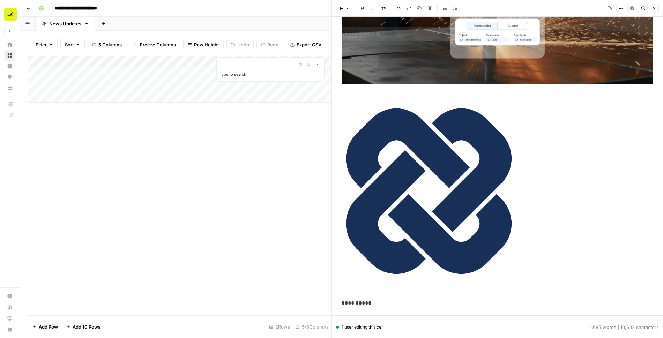
type input "https://www.speedchain.com/resources/blog/revolutionizing-construction-finance-…"
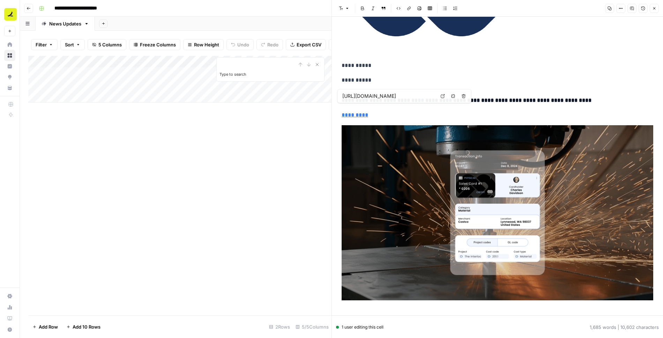
scroll to position [15210, 0]
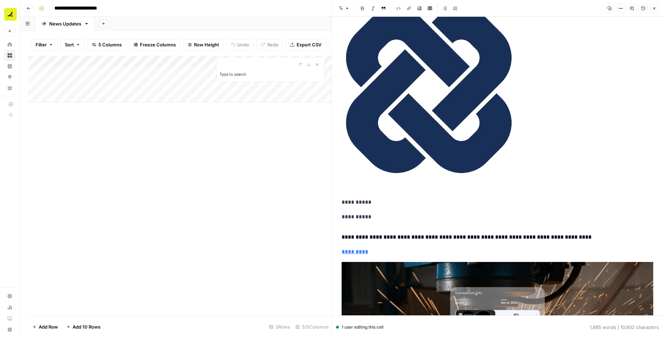
click at [552, 241] on h4 "**********" at bounding box center [498, 237] width 312 height 9
type input "revenue"
click at [628, 12] on icon "button" at bounding box center [628, 11] width 2 height 3
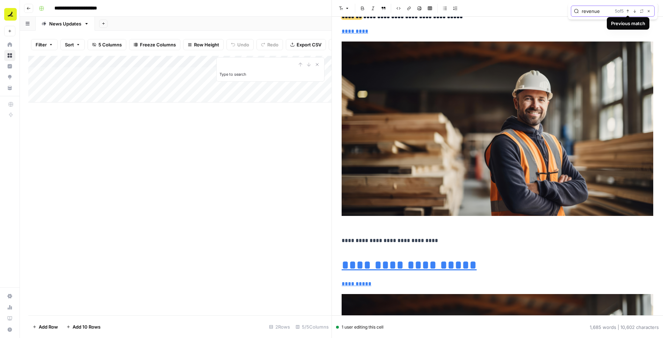
scroll to position [39075, 0]
